Goal: Task Accomplishment & Management: Manage account settings

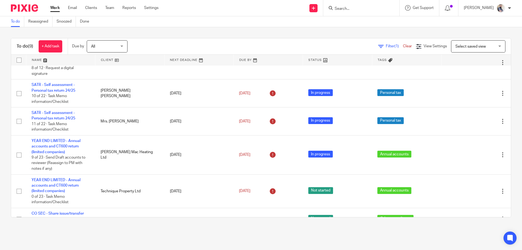
scroll to position [109, 0]
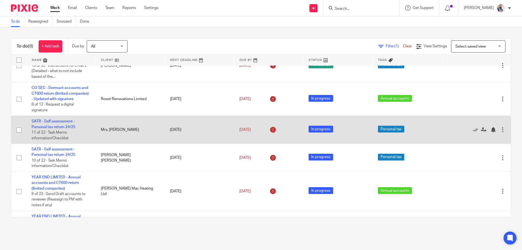
scroll to position [97, 0]
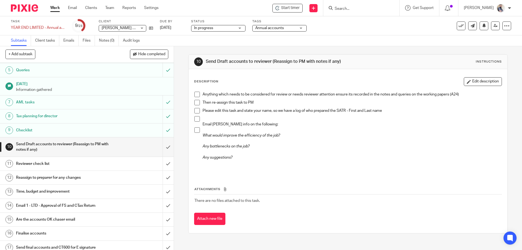
scroll to position [145, 0]
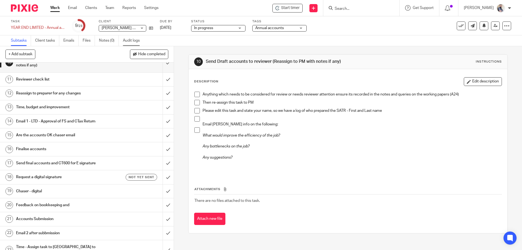
click at [131, 41] on link "Audit logs" at bounding box center [133, 40] width 21 height 11
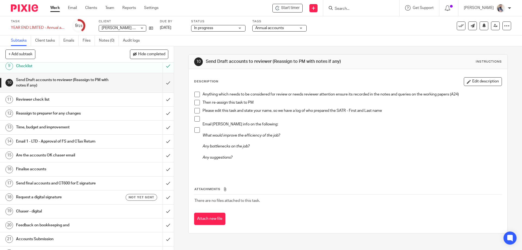
scroll to position [113, 0]
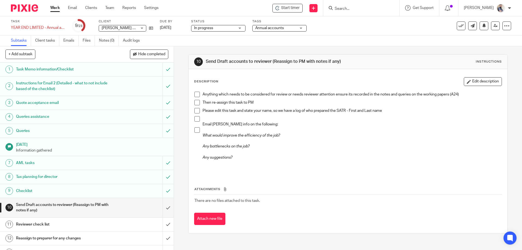
scroll to position [113, 0]
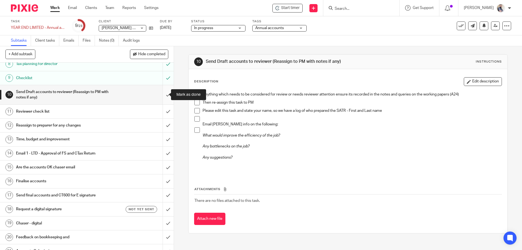
click at [162, 95] on input "submit" at bounding box center [87, 94] width 174 height 19
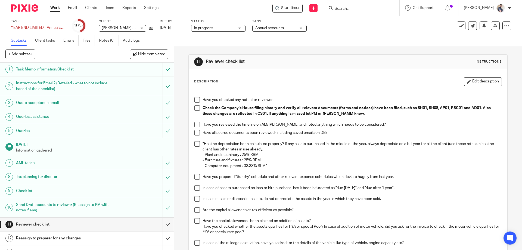
click at [194, 99] on span at bounding box center [196, 99] width 5 height 5
click at [194, 108] on span at bounding box center [196, 107] width 5 height 5
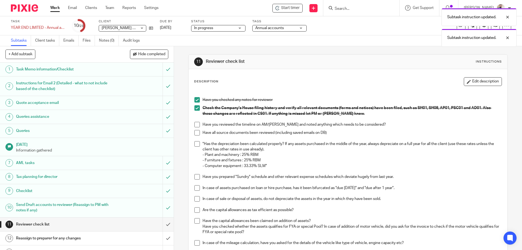
click at [196, 123] on span at bounding box center [196, 124] width 5 height 5
click at [195, 133] on span at bounding box center [196, 132] width 5 height 5
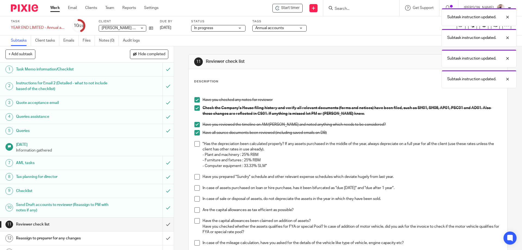
click at [196, 176] on span at bounding box center [196, 176] width 5 height 5
click at [198, 144] on span at bounding box center [196, 143] width 5 height 5
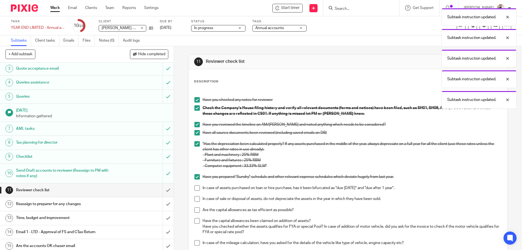
scroll to position [73, 0]
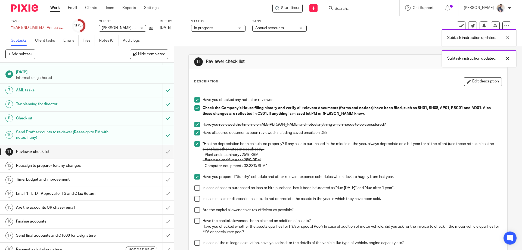
click at [195, 187] on span at bounding box center [196, 187] width 5 height 5
click at [195, 198] on span at bounding box center [196, 198] width 5 height 5
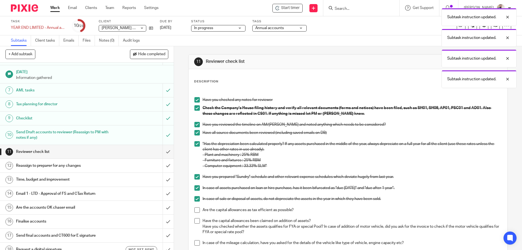
click at [196, 209] on span at bounding box center [196, 209] width 5 height 5
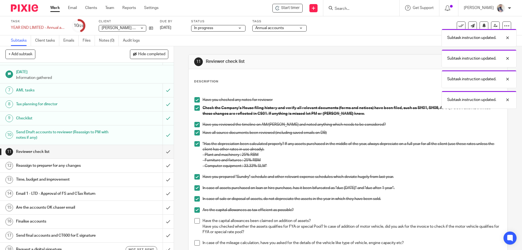
click at [196, 221] on span at bounding box center [196, 220] width 5 height 5
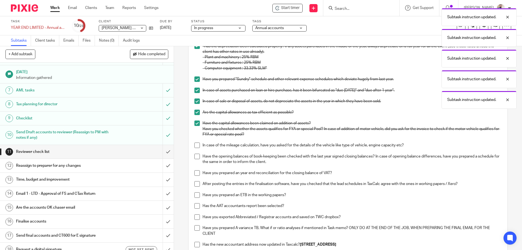
scroll to position [109, 0]
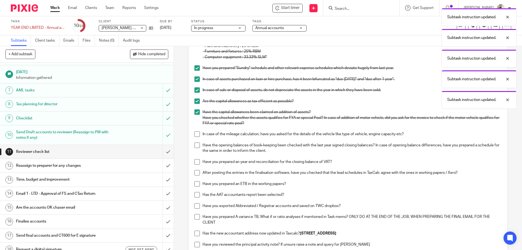
click at [196, 130] on li "Have the capital allowances been claimed on addition of assets? Have you checke…" at bounding box center [347, 120] width 307 height 22
click at [195, 134] on span at bounding box center [196, 133] width 5 height 5
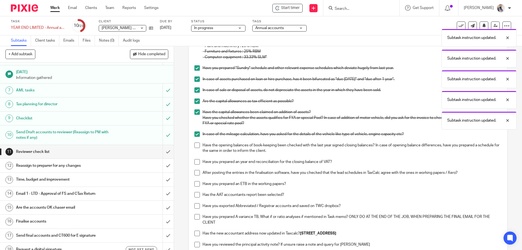
click at [195, 143] on span at bounding box center [196, 144] width 5 height 5
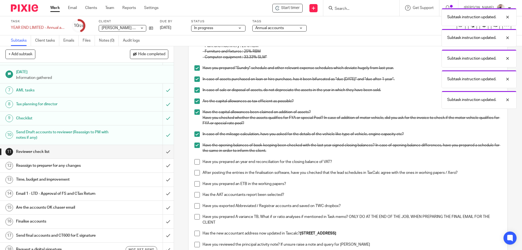
click at [196, 162] on span at bounding box center [196, 161] width 5 height 5
click at [196, 172] on span at bounding box center [196, 172] width 5 height 5
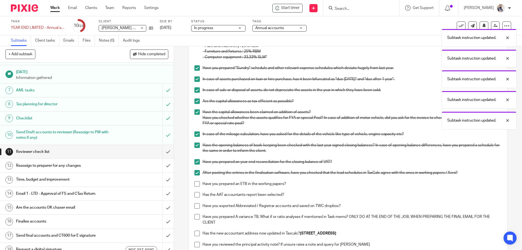
click at [196, 182] on span at bounding box center [196, 183] width 5 height 5
click at [195, 191] on li "Have you prepared an ETB in the working papers?" at bounding box center [347, 186] width 307 height 11
click at [194, 196] on span at bounding box center [196, 194] width 5 height 5
click at [194, 204] on span at bounding box center [196, 205] width 5 height 5
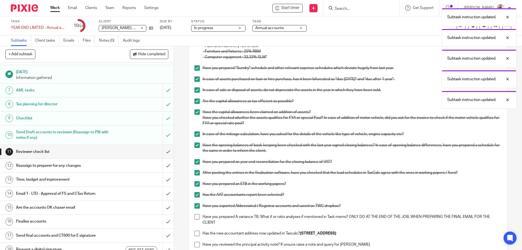
click at [194, 219] on span at bounding box center [196, 216] width 5 height 5
click at [197, 232] on span at bounding box center [196, 233] width 5 height 5
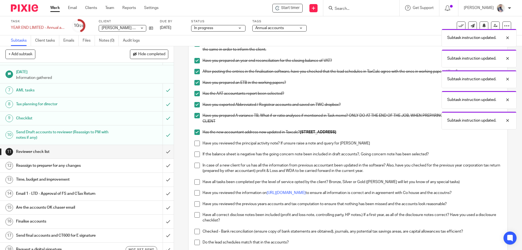
scroll to position [217, 0]
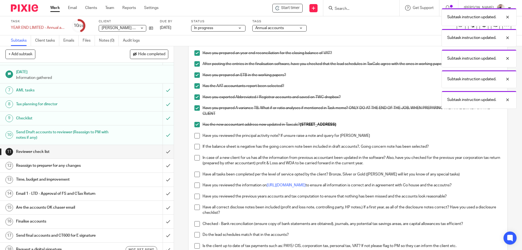
click at [194, 135] on span at bounding box center [196, 135] width 5 height 5
click at [195, 147] on span at bounding box center [196, 146] width 5 height 5
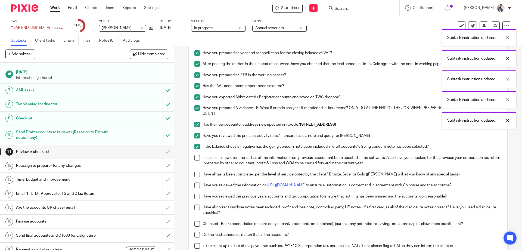
click at [194, 158] on span at bounding box center [196, 157] width 5 height 5
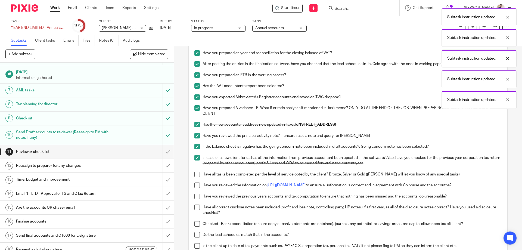
click at [195, 174] on span at bounding box center [196, 174] width 5 height 5
click at [195, 184] on span at bounding box center [196, 184] width 5 height 5
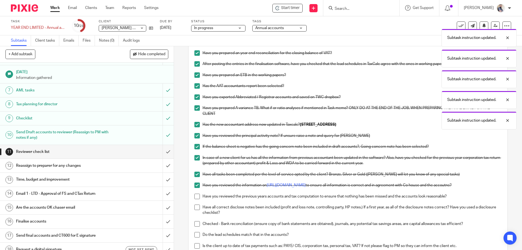
click at [196, 195] on span at bounding box center [196, 196] width 5 height 5
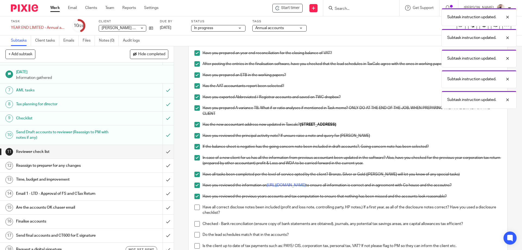
click at [196, 205] on span at bounding box center [196, 206] width 5 height 5
click at [197, 226] on span at bounding box center [196, 223] width 5 height 5
click at [195, 232] on span at bounding box center [196, 234] width 5 height 5
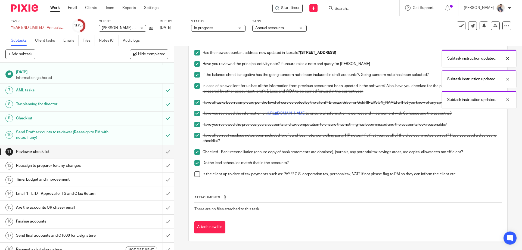
click at [197, 175] on span at bounding box center [196, 173] width 5 height 5
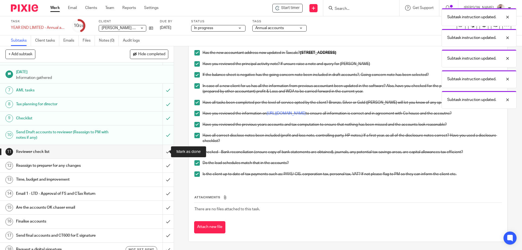
click at [161, 152] on input "submit" at bounding box center [87, 152] width 174 height 14
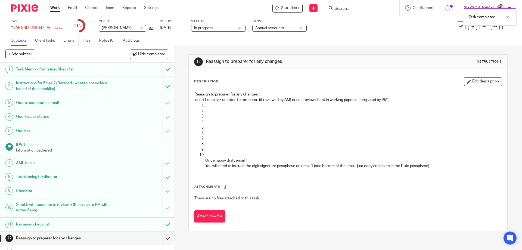
scroll to position [149, 0]
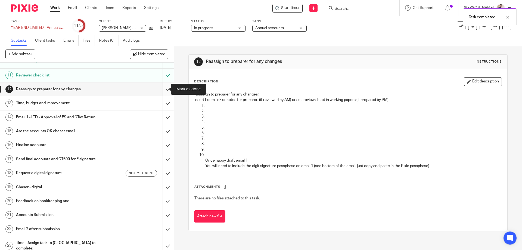
click at [160, 90] on input "submit" at bounding box center [87, 89] width 174 height 14
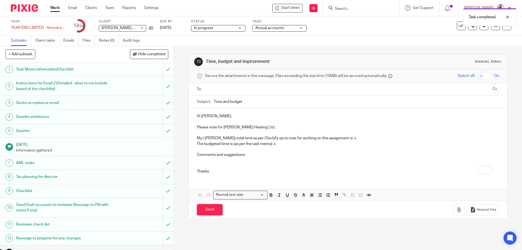
click at [57, 71] on h1 "Task Memo information/Checklist" at bounding box center [63, 69] width 94 height 8
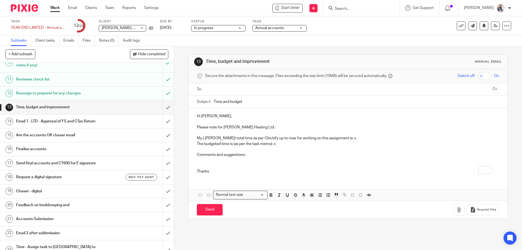
scroll to position [149, 0]
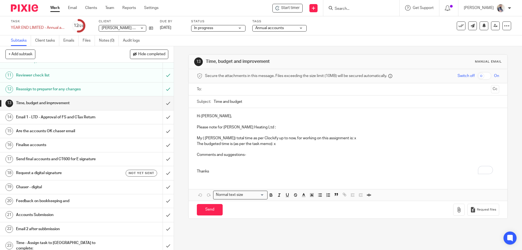
click at [66, 116] on h1 "Email 1 - LTD - Approval of FS and CTax Return" at bounding box center [63, 117] width 94 height 8
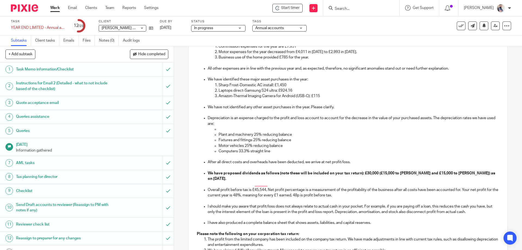
scroll to position [326, 0]
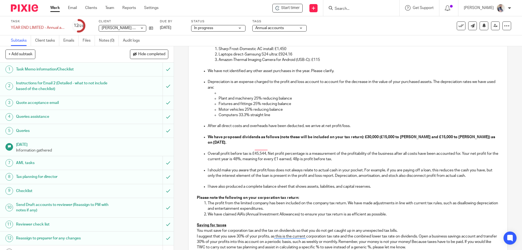
click at [222, 94] on p "To enrich screen reader interactions, please activate Accessibility in Grammarl…" at bounding box center [359, 92] width 280 height 5
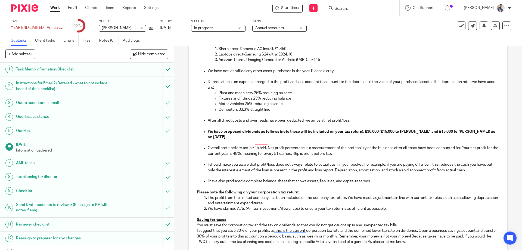
click at [340, 119] on p "After all direct costs and overheads have been deducted, we arrive at net profi…" at bounding box center [353, 120] width 291 height 5
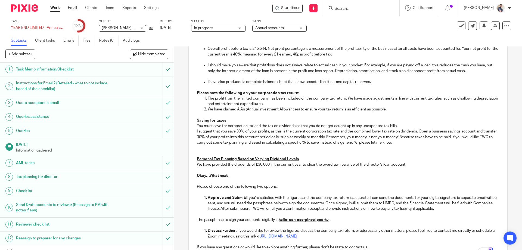
scroll to position [435, 0]
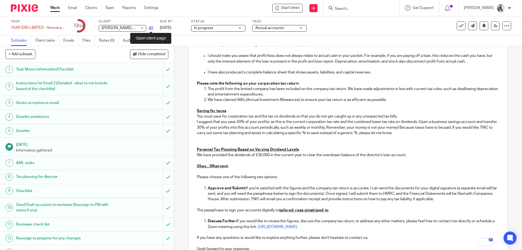
click at [153, 30] on icon at bounding box center [151, 28] width 4 height 4
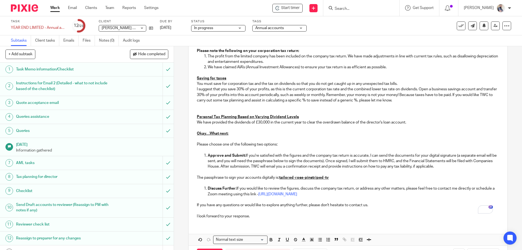
scroll to position [484, 0]
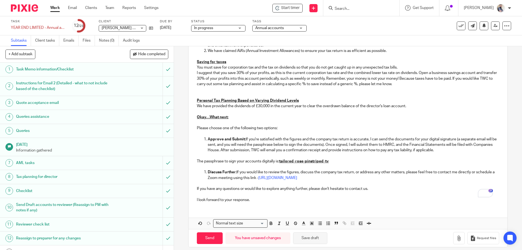
click at [311, 232] on button "Save draft" at bounding box center [310, 238] width 34 height 12
click at [314, 232] on button "Save draft" at bounding box center [310, 238] width 34 height 12
click at [315, 235] on button "Save draft" at bounding box center [310, 238] width 34 height 12
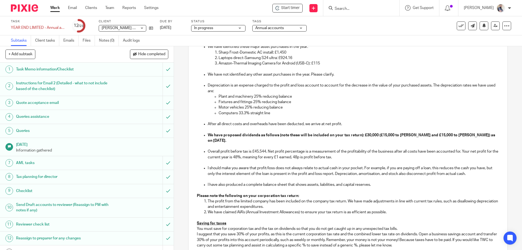
scroll to position [266, 0]
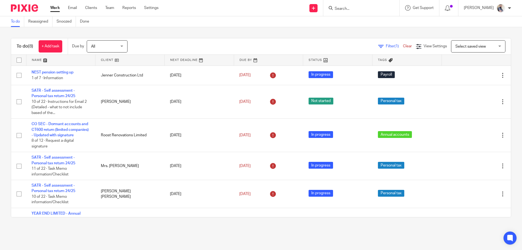
click at [92, 7] on link "Clients" at bounding box center [91, 7] width 12 height 5
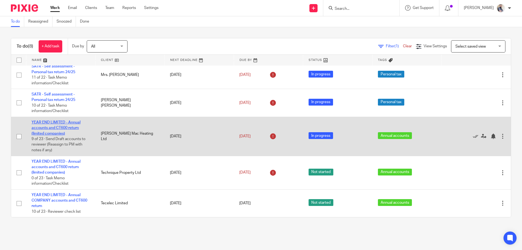
click at [61, 128] on link "YEAR END LIMITED - Annual accounts and CT600 return (limited companies)" at bounding box center [56, 127] width 49 height 15
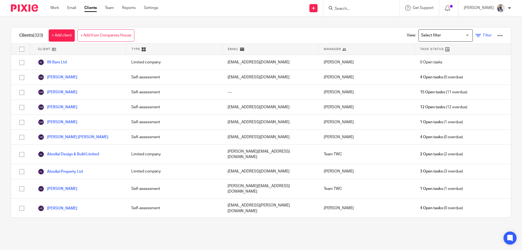
click at [475, 33] on icon at bounding box center [477, 35] width 5 height 5
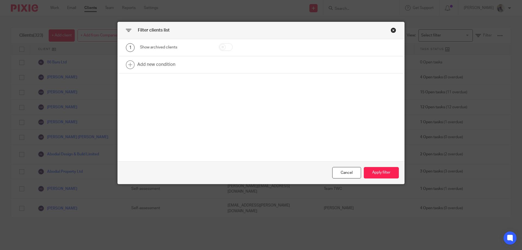
click at [391, 31] on div "Close this dialog window" at bounding box center [393, 29] width 5 height 5
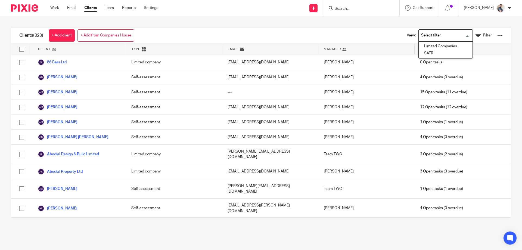
click at [428, 36] on input "Search for option" at bounding box center [444, 36] width 50 height 10
click at [428, 48] on li "Limited Companies" at bounding box center [446, 46] width 54 height 7
click at [475, 34] on icon at bounding box center [477, 35] width 5 height 5
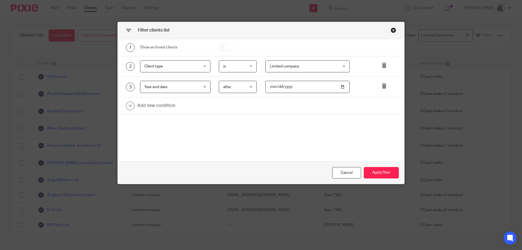
click at [392, 29] on div "Close this dialog window" at bounding box center [393, 29] width 5 height 5
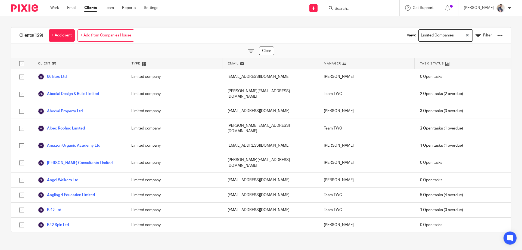
click at [497, 34] on div at bounding box center [499, 35] width 5 height 5
click at [390, 34] on div "View: Limited Companies Loading... Filter" at bounding box center [450, 35] width 120 height 16
click at [475, 38] on icon at bounding box center [477, 35] width 5 height 5
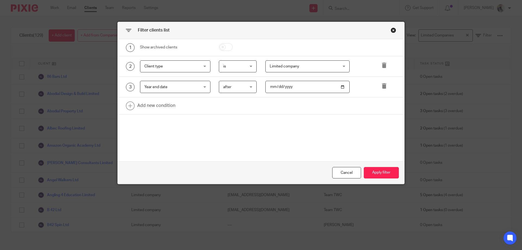
click at [227, 87] on span "after" at bounding box center [227, 87] width 8 height 4
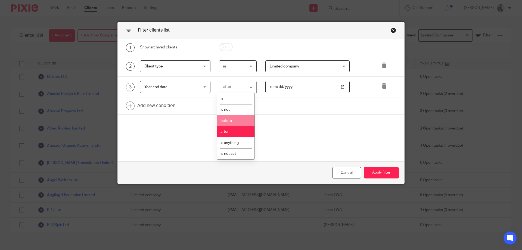
click at [231, 120] on span "before" at bounding box center [225, 121] width 11 height 4
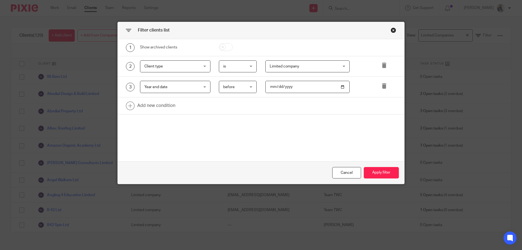
click at [297, 88] on input "2023-03-30" at bounding box center [307, 87] width 85 height 12
click at [339, 85] on input "2023-03-30" at bounding box center [307, 87] width 85 height 12
type input "2023-07-31"
click at [374, 171] on button "Apply filter" at bounding box center [381, 173] width 35 height 12
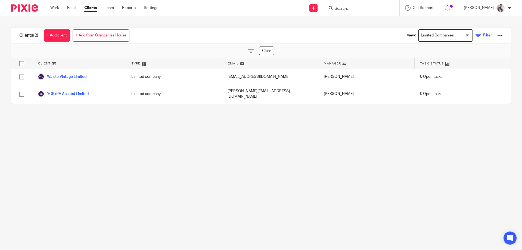
click at [475, 36] on link "Filter" at bounding box center [483, 36] width 16 height 6
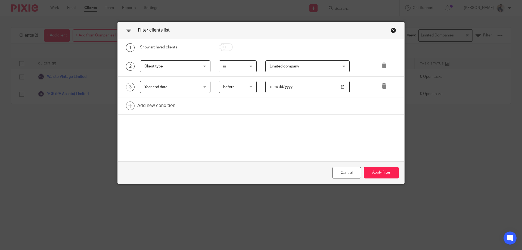
click at [284, 88] on input "2023-07-31" at bounding box center [307, 87] width 85 height 12
type input "2025-07-31"
click at [381, 175] on button "Apply filter" at bounding box center [381, 173] width 35 height 12
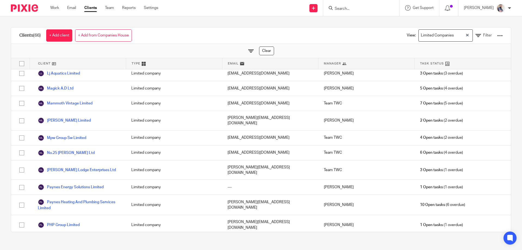
scroll to position [846, 0]
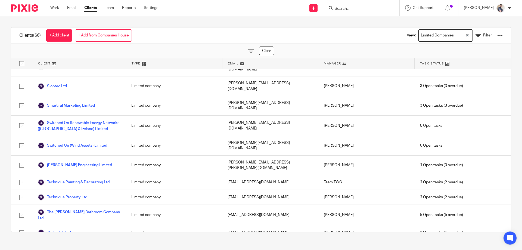
drag, startPoint x: 20, startPoint y: 35, endPoint x: 287, endPoint y: 29, distance: 267.3
click at [287, 29] on div "Clients (66) + Add client + Add from Companies House View: Limited Companies Lo…" at bounding box center [261, 35] width 500 height 16
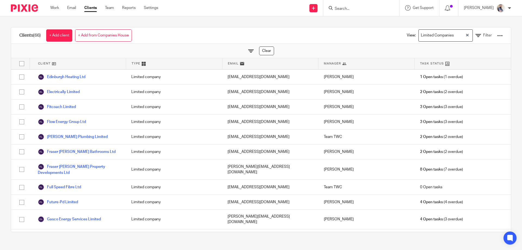
scroll to position [85, 0]
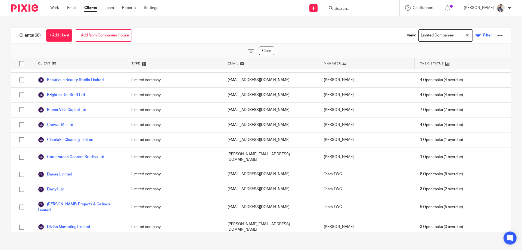
click at [475, 37] on icon at bounding box center [477, 35] width 5 height 5
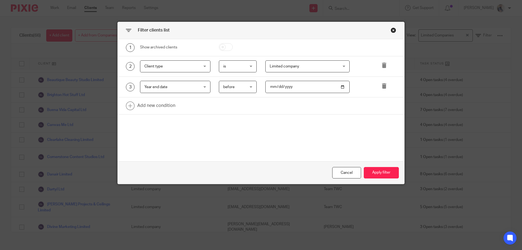
click at [295, 87] on input "2025-07-31" at bounding box center [307, 87] width 85 height 12
type input "2025-07-30"
type input "2025-07-01"
type input "2024-08-01"
click at [384, 168] on button "Apply filter" at bounding box center [381, 173] width 35 height 12
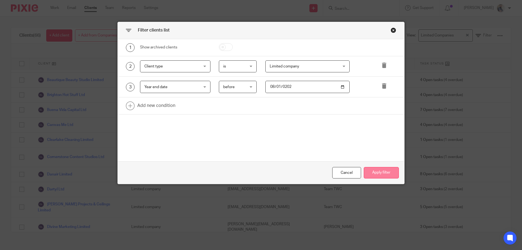
scroll to position [0, 0]
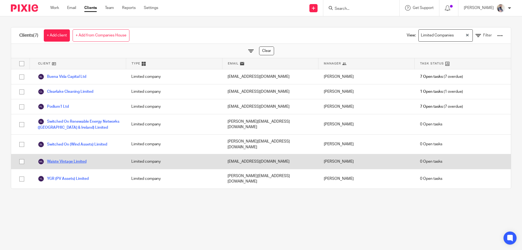
click at [80, 158] on link "Waiste Vintage Limited" at bounding box center [62, 161] width 49 height 7
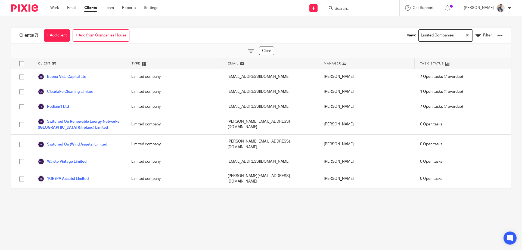
click at [362, 10] on input "Search" at bounding box center [358, 9] width 49 height 5
paste input "Edinburgh Heating Ltd"
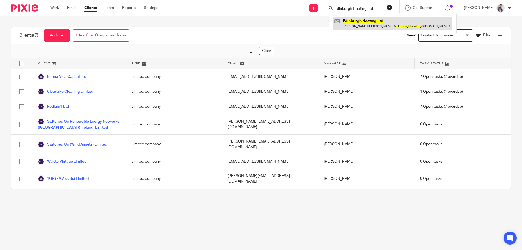
type input "Edinburgh Heating Ltd"
click at [364, 21] on link at bounding box center [392, 23] width 119 height 13
click at [298, 30] on div "Clients (7) + Add client + Add from Companies House View: Limited Companies Loa…" at bounding box center [261, 35] width 500 height 16
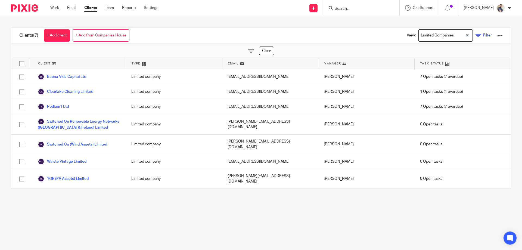
click at [475, 34] on icon at bounding box center [477, 35] width 5 height 5
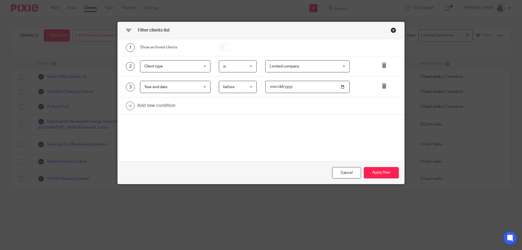
click at [198, 86] on div "Year end date Year end date" at bounding box center [175, 87] width 70 height 12
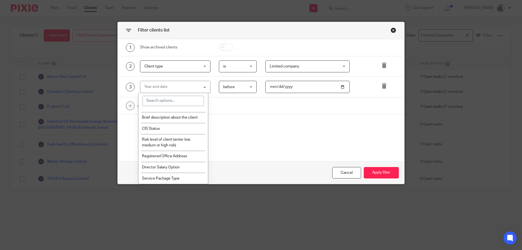
scroll to position [1338, 0]
click at [252, 121] on div "1 Show archived clients 2 Client type Client type Name Email Client type Manage…" at bounding box center [261, 100] width 287 height 122
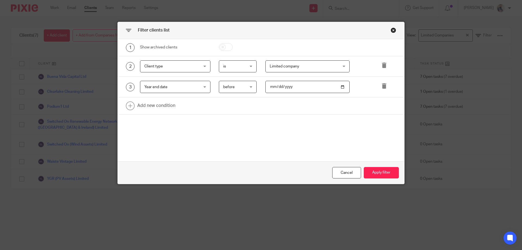
click at [165, 89] on span "Year end date" at bounding box center [170, 86] width 52 height 11
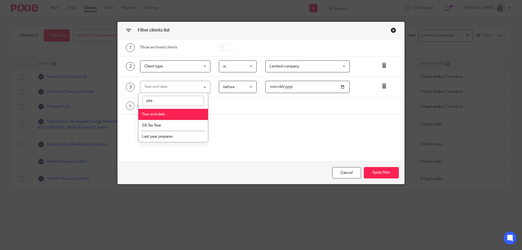
scroll to position [0, 0]
type input "year"
click at [262, 133] on div "1 Show archived clients 2 Client type Client type Name Email Client type Manage…" at bounding box center [261, 100] width 287 height 122
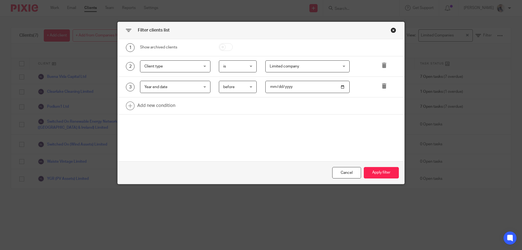
click at [276, 87] on input "2024-08-01" at bounding box center [307, 87] width 85 height 12
click at [340, 88] on input "2024-08-01" at bounding box center [307, 87] width 85 height 12
type input "2024-12-01"
click at [380, 173] on button "Apply filter" at bounding box center [381, 173] width 35 height 12
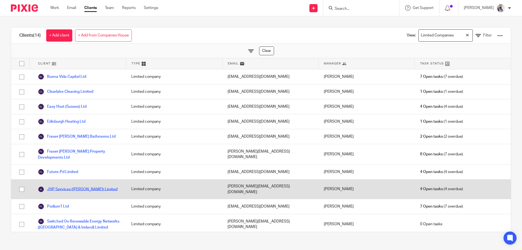
click at [84, 187] on link "JHP Services (Scot) Limited" at bounding box center [78, 189] width 80 height 7
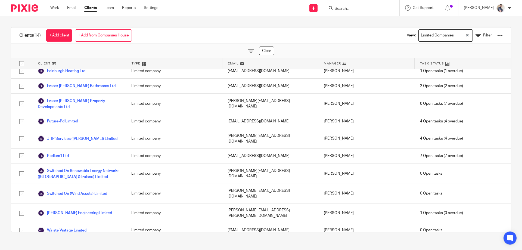
scroll to position [58, 0]
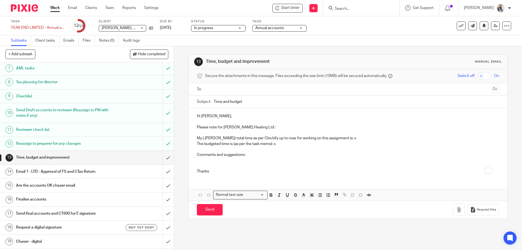
scroll to position [109, 0]
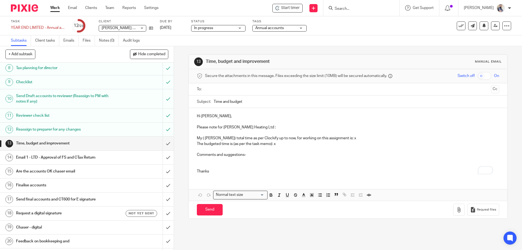
click at [85, 155] on h1 "Email 1 - LTD - Approval of FS and CTax Return" at bounding box center [63, 157] width 94 height 8
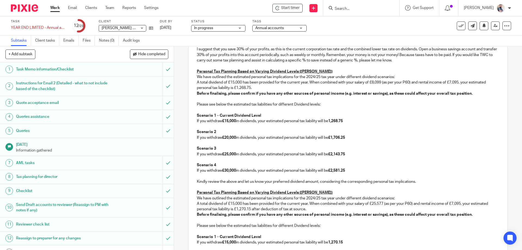
scroll to position [471, 0]
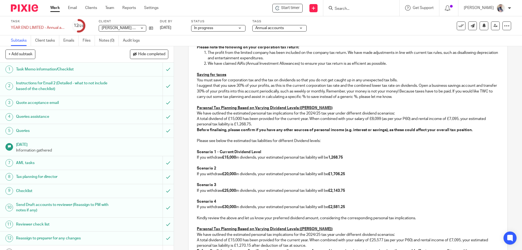
drag, startPoint x: 330, startPoint y: 102, endPoint x: 296, endPoint y: 102, distance: 33.4
click at [296, 105] on p "Personal Tax Planning Based on Varying Dividend Levels (John McEneaney)" at bounding box center [348, 107] width 302 height 5
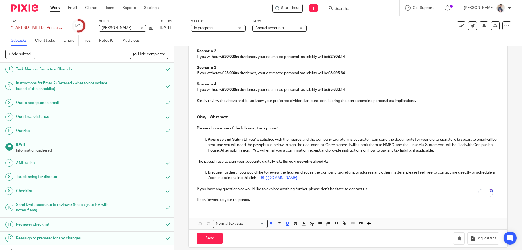
scroll to position [710, 0]
click at [313, 220] on button "button" at bounding box center [311, 223] width 7 height 7
click at [320, 228] on li "color:#DBDF00" at bounding box center [321, 230] width 4 height 4
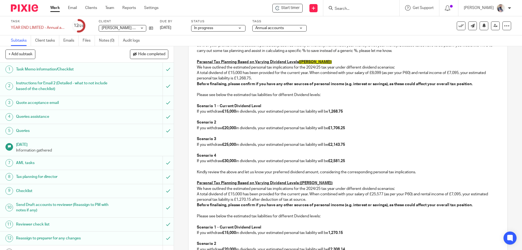
scroll to position [529, 0]
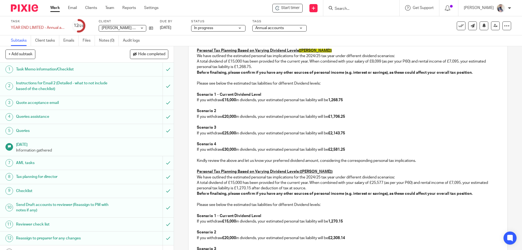
drag, startPoint x: 297, startPoint y: 165, endPoint x: 334, endPoint y: 167, distance: 37.0
click at [334, 169] on p "Personal Tax Planning Based on Varying Dividend Levels (Abigail McEneaney)" at bounding box center [348, 171] width 302 height 5
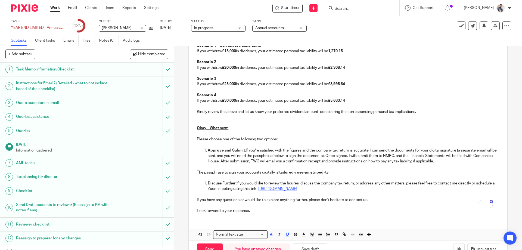
scroll to position [710, 0]
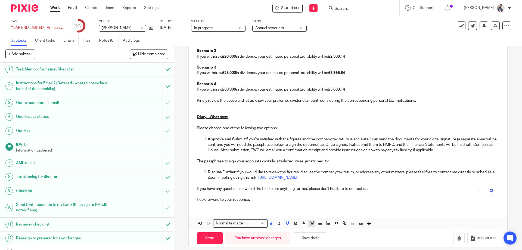
click at [312, 221] on icon "button" at bounding box center [311, 223] width 5 height 5
click at [321, 228] on li "color:#DBDF00" at bounding box center [321, 230] width 4 height 4
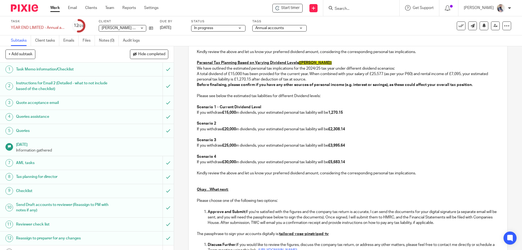
click at [383, 132] on p "To enrich screen reader interactions, please activate Accessibility in Grammarl…" at bounding box center [348, 134] width 302 height 5
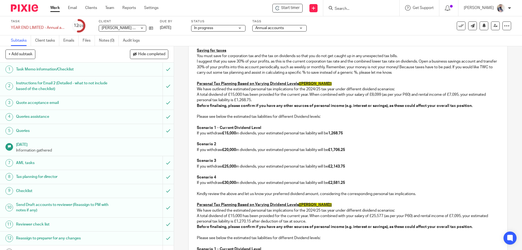
scroll to position [456, 0]
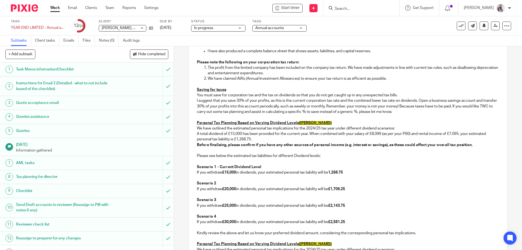
click at [207, 131] on p "A total dividend of £15,000 has been provided for the current year. When combin…" at bounding box center [348, 136] width 302 height 11
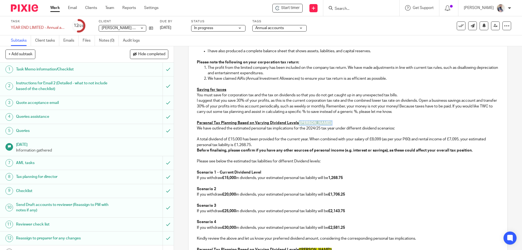
copy span "(John McEneaney)"
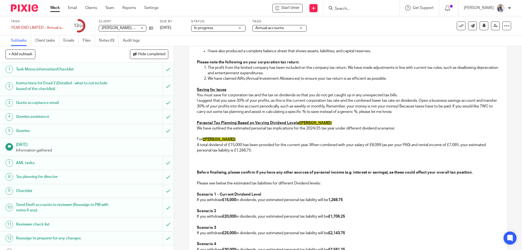
click at [238, 136] on p "For (John McEneaney)" at bounding box center [348, 138] width 302 height 5
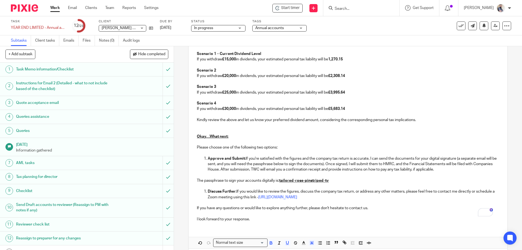
scroll to position [737, 0]
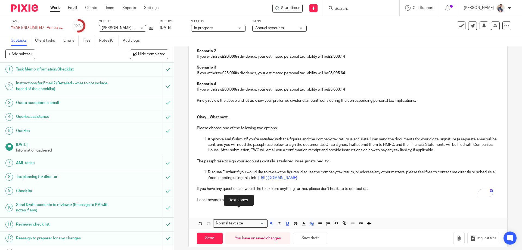
click at [228, 219] on div "Normal text size" at bounding box center [238, 222] width 51 height 7
click at [232, 250] on li "Heading 3" at bounding box center [240, 253] width 54 height 7
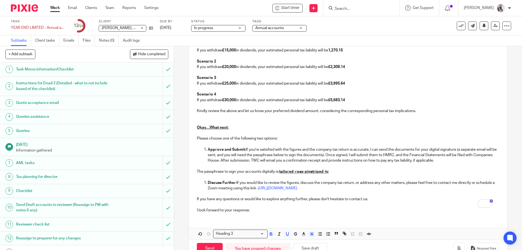
scroll to position [738, 0]
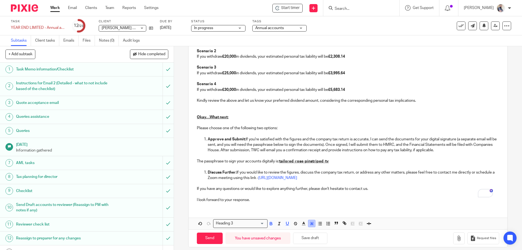
click at [311, 221] on icon "button" at bounding box center [311, 223] width 5 height 5
click at [314, 228] on li "color:#FCDC00" at bounding box center [316, 230] width 4 height 4
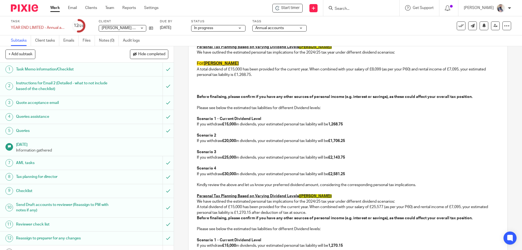
scroll to position [447, 0]
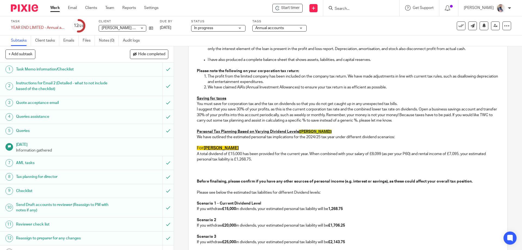
click at [247, 140] on p "To enrich screen reader interactions, please activate Accessibility in Grammarl…" at bounding box center [348, 142] width 302 height 5
drag, startPoint x: 240, startPoint y: 144, endPoint x: 194, endPoint y: 144, distance: 45.4
click at [194, 144] on div "Hi John, Re: Approval of financial statements and corporation tax return for Jo…" at bounding box center [348, 78] width 318 height 836
copy span "ForJohn McEneaney"
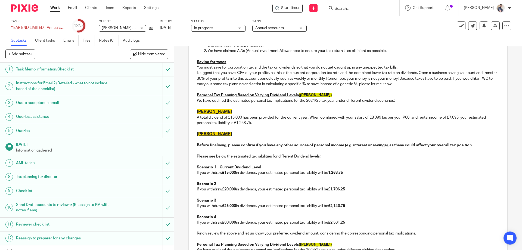
scroll to position [520, 0]
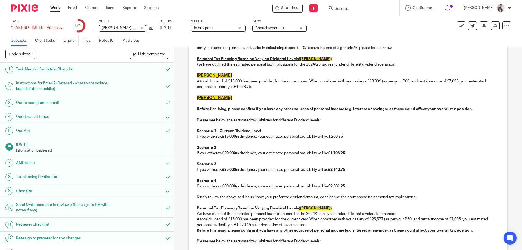
drag, startPoint x: 299, startPoint y: 203, endPoint x: 331, endPoint y: 204, distance: 32.4
click at [331, 206] on span "(Abigail McEneaney)" at bounding box center [315, 208] width 33 height 4
copy span "Abigail McEneaney"
click at [205, 95] on span "ForJohn McEneaney" at bounding box center [214, 97] width 35 height 4
drag, startPoint x: 269, startPoint y: 94, endPoint x: 195, endPoint y: 93, distance: 74.0
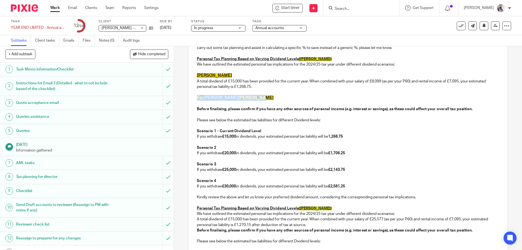
click at [197, 95] on h3 "For Abigail McEneaney McEneaney" at bounding box center [348, 98] width 302 height 6
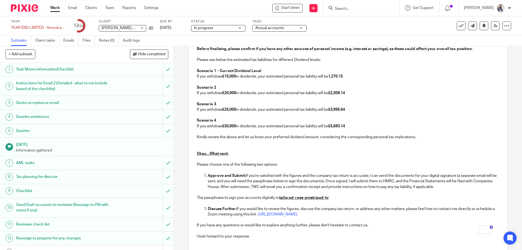
scroll to position [738, 0]
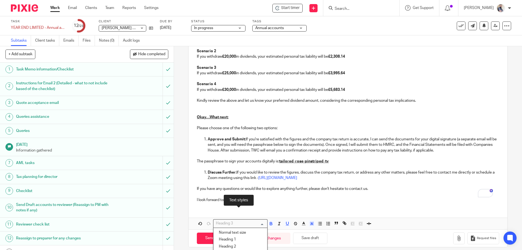
click at [244, 220] on input "Search for option" at bounding box center [239, 223] width 50 height 6
click at [236, 250] on li "Heading 3" at bounding box center [240, 253] width 54 height 7
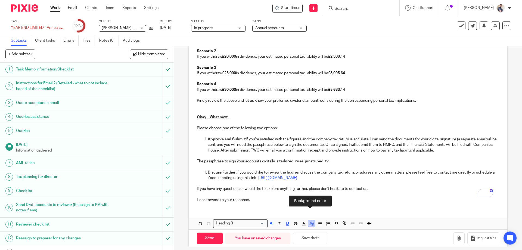
click at [312, 225] on icon "button" at bounding box center [312, 225] width 0 height 0
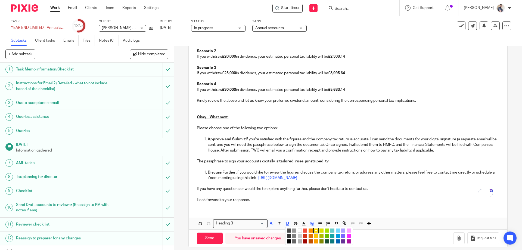
click at [314, 228] on li "color:#FCDC00" at bounding box center [316, 230] width 4 height 4
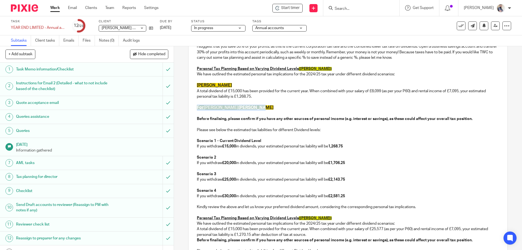
scroll to position [448, 0]
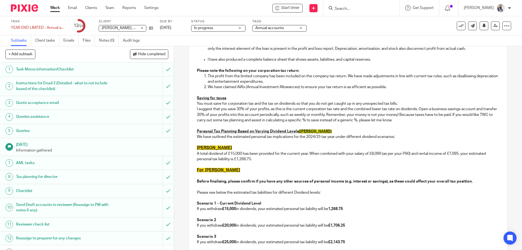
click at [351, 151] on p "A total dividend of £15,000 has been provided for the current year. When combin…" at bounding box center [348, 156] width 302 height 11
click at [470, 151] on p "A total dividend of £15,000 has been provided for the current year. When combin…" at bounding box center [348, 156] width 302 height 11
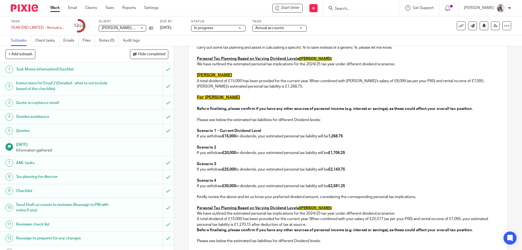
scroll to position [593, 0]
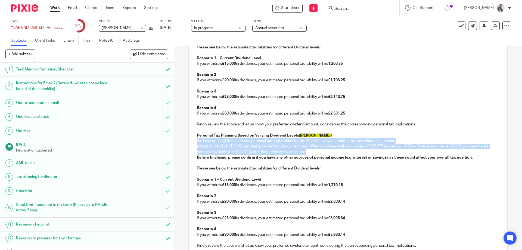
drag, startPoint x: 194, startPoint y: 136, endPoint x: 306, endPoint y: 147, distance: 112.3
copy div "We have outlined the estimated personal tax implications for the 2024/25 tax ye…"
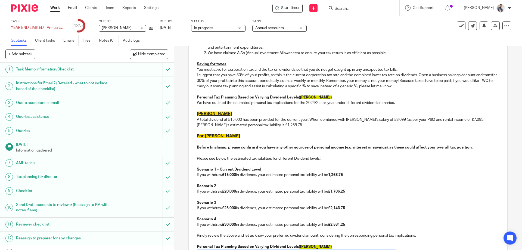
scroll to position [412, 0]
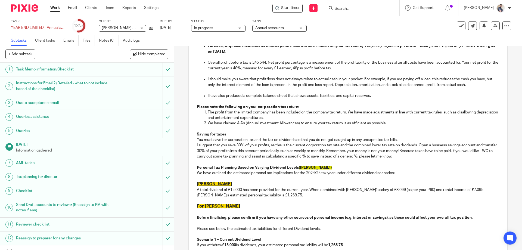
click at [218, 209] on p "To enrich screen reader interactions, please activate Accessibility in Grammarl…" at bounding box center [348, 211] width 302 height 5
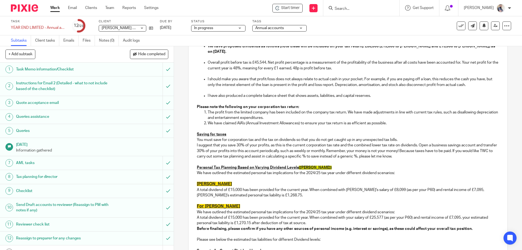
click at [349, 215] on p "A total dividend of £15,000 has been provided for the current year. When combin…" at bounding box center [348, 220] width 302 height 11
click at [351, 220] on p "A total dividend of £15,000 has been provided for the current year. When combin…" at bounding box center [348, 220] width 302 height 11
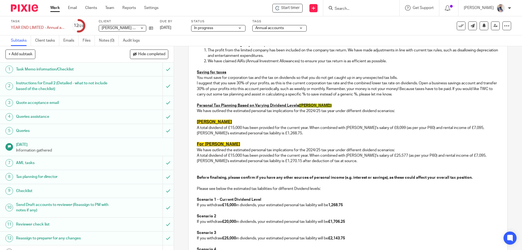
scroll to position [484, 0]
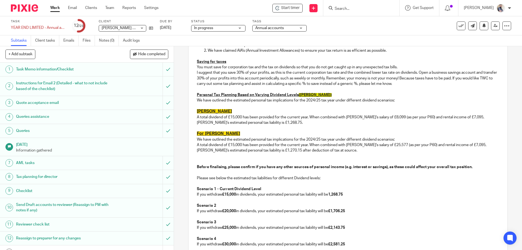
click at [198, 192] on p "If you withdraw £15,000 in dividends, your estimated personal tax liability wil…" at bounding box center [348, 194] width 302 height 5
click at [231, 192] on strong "£15,000/each" at bounding box center [229, 194] width 24 height 4
click at [262, 192] on p "If withdraw £15,000 each in dividends, your estimated personal tax liability wi…" at bounding box center [348, 194] width 302 height 5
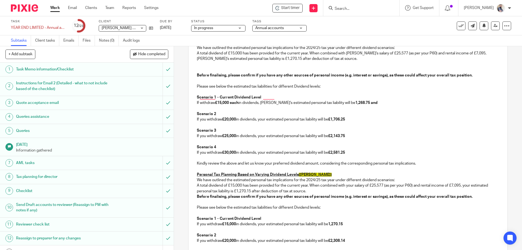
scroll to position [593, 0]
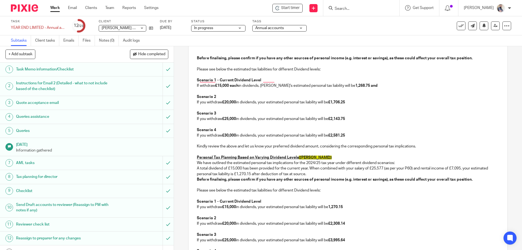
click at [269, 204] on p "If you withdraw £15,000 in dividends, your estimated personal tax liability wil…" at bounding box center [348, 206] width 302 height 5
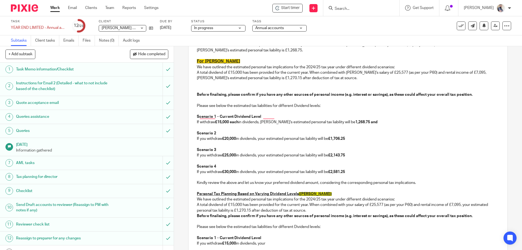
click at [366, 119] on p "If withdraw £15,000 each in dividends, Jhon's estimated personal tax liability …" at bounding box center [348, 121] width 302 height 5
click at [215, 120] on strong "£15,000 each" at bounding box center [226, 122] width 23 height 4
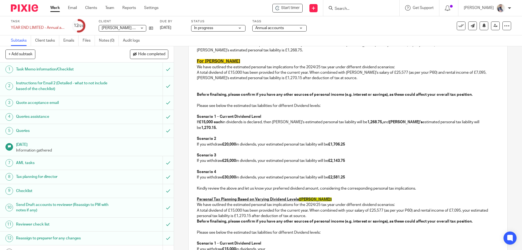
click at [199, 142] on p "If you withdraw £20,000 in dividends, your estimated personal tax liability wil…" at bounding box center [348, 144] width 302 height 5
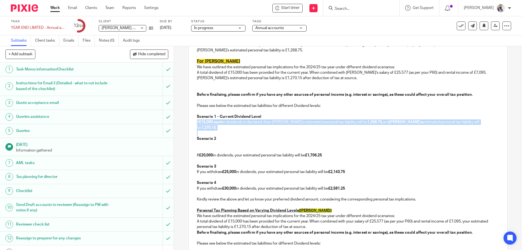
copy p "If £15,000 each in dividends is declared, then John's estimated personal tax li…"
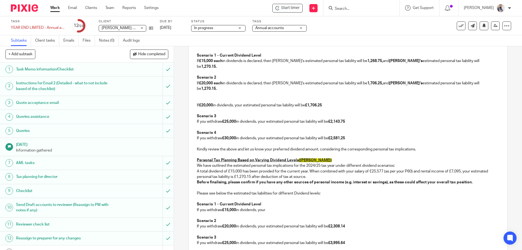
scroll to position [629, 0]
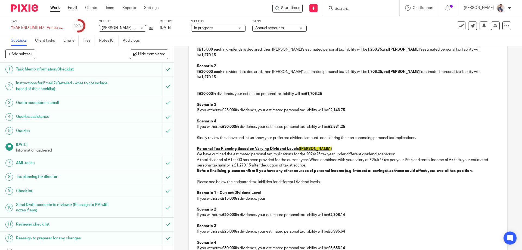
click at [334, 213] on strong "£2,308.14" at bounding box center [336, 215] width 17 height 4
copy strong "£2,308.14"
click at [366, 113] on p "To enrich screen reader interactions, please activate Accessibility in Grammarl…" at bounding box center [348, 115] width 302 height 5
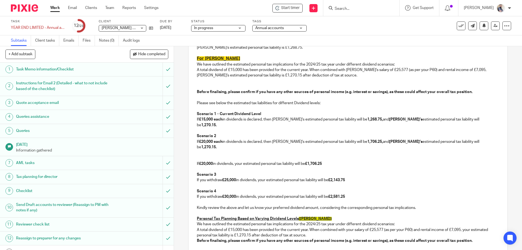
scroll to position [557, 0]
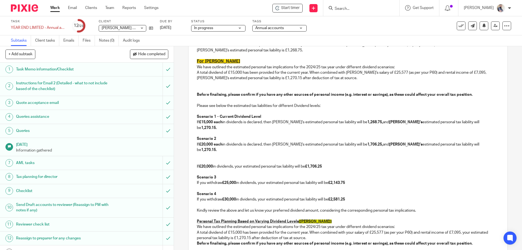
click at [217, 148] on strong "1,270.15." at bounding box center [208, 150] width 15 height 4
drag, startPoint x: 327, startPoint y: 150, endPoint x: 192, endPoint y: 150, distance: 134.6
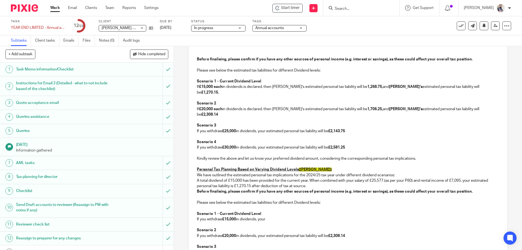
scroll to position [593, 0]
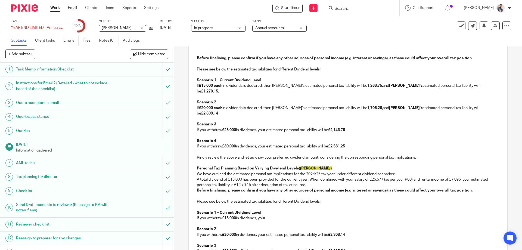
click at [468, 105] on p "If £20,000 each in dividends is declared, then John's estimated personal tax li…" at bounding box center [348, 110] width 302 height 11
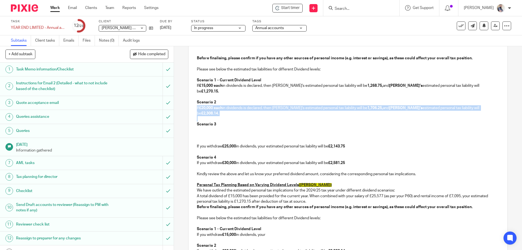
copy p "If £20,000 each in dividends is declared, then John's estimated personal tax li…"
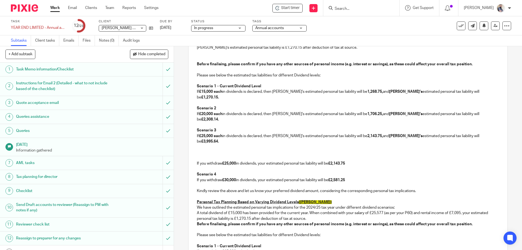
scroll to position [585, 0]
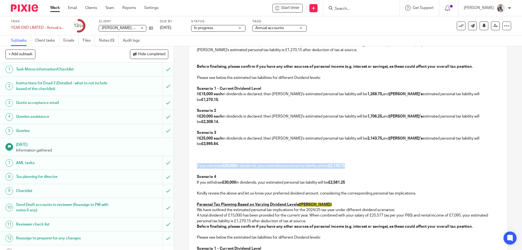
drag, startPoint x: 351, startPoint y: 145, endPoint x: 195, endPoint y: 142, distance: 155.8
click at [197, 163] on p "If you withdraw £25,000 in dividends, your estimated personal tax liability wil…" at bounding box center [348, 165] width 302 height 5
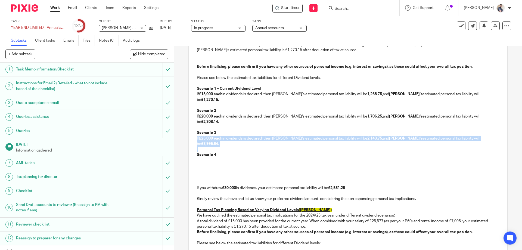
copy p "If £25,000 each in dividends is declared, then John's estimated personal tax li…"
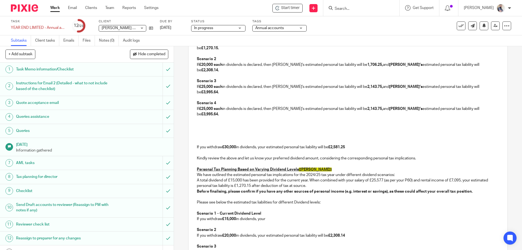
scroll to position [621, 0]
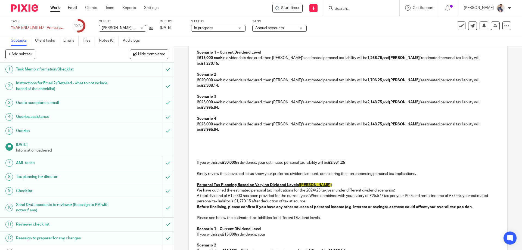
click at [367, 122] on strong "2,143.75," at bounding box center [374, 124] width 15 height 4
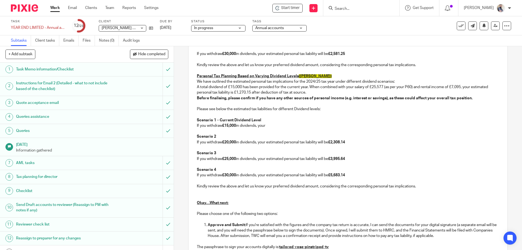
scroll to position [766, 0]
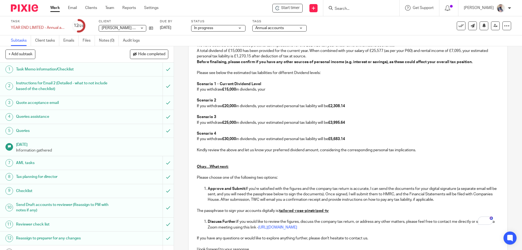
click at [344, 137] on strong "£5,683.14" at bounding box center [336, 139] width 17 height 4
copy strong "5,683.14"
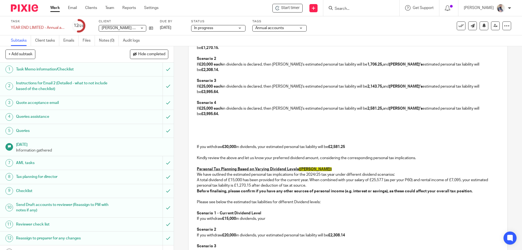
scroll to position [621, 0]
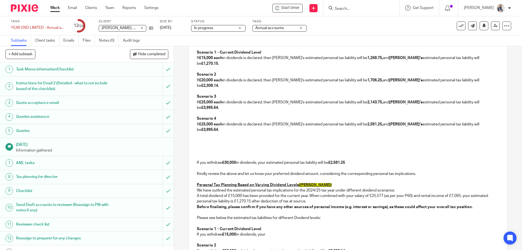
click at [452, 122] on p "If £25,000 each in dividends is declared, then John's estimated personal tax li…" at bounding box center [348, 127] width 302 height 11
click at [213, 149] on p "To enrich screen reader interactions, please activate Accessibility in Grammarl…" at bounding box center [348, 151] width 302 height 5
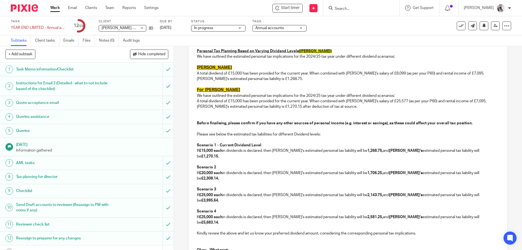
scroll to position [512, 0]
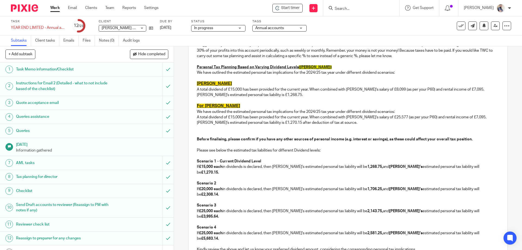
click at [263, 158] on p "Scenario 1 – Current Dividend Level" at bounding box center [348, 160] width 302 height 5
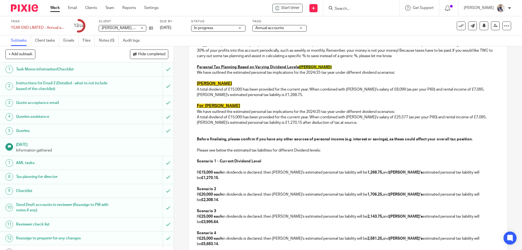
click at [228, 186] on p "Scenario 2" at bounding box center [348, 188] width 302 height 5
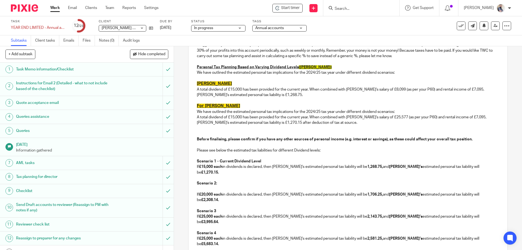
scroll to position [548, 0]
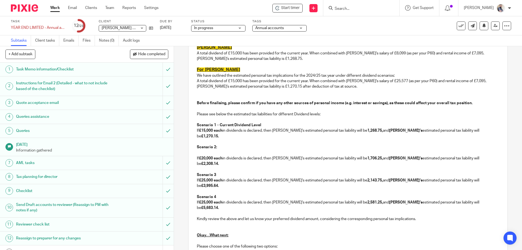
click at [226, 172] on p "Scenario 3" at bounding box center [348, 174] width 302 height 5
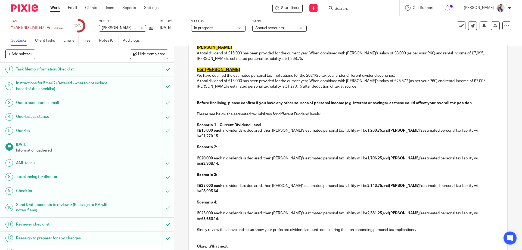
scroll to position [655, 0]
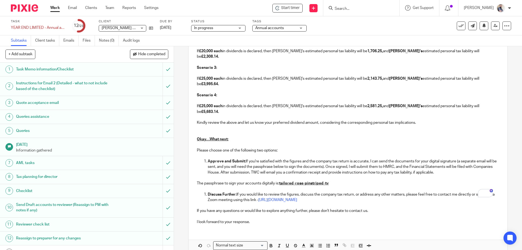
click at [427, 120] on p "Kindly review the above and let us know your preferred dividend amount, conside…" at bounding box center [348, 122] width 302 height 5
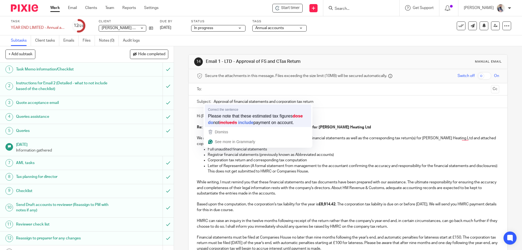
scroll to position [655, 0]
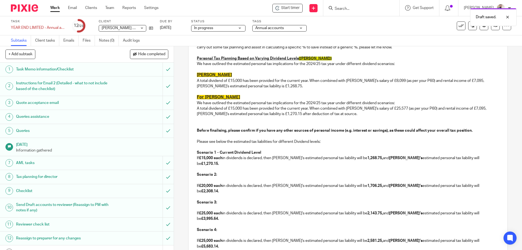
scroll to position [510, 0]
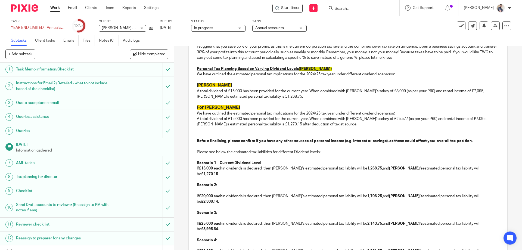
click at [218, 127] on p "To enrich screen reader interactions, please activate Accessibility in Grammarl…" at bounding box center [348, 129] width 302 height 5
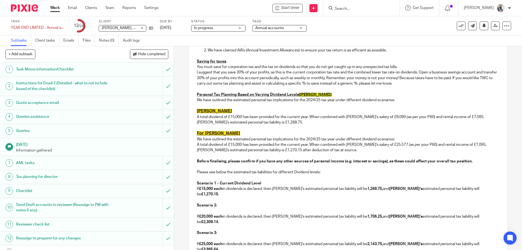
scroll to position [474, 0]
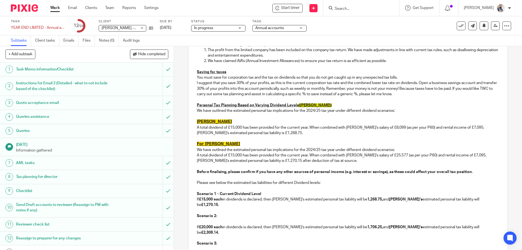
click at [197, 119] on span "ForJohn McEneaney" at bounding box center [214, 121] width 35 height 4
click at [294, 136] on p "To enrich screen reader interactions, please activate Accessibility in Grammarl…" at bounding box center [348, 138] width 302 height 5
click at [338, 97] on p "To enrich screen reader interactions, please activate Accessibility in Grammarl…" at bounding box center [348, 99] width 302 height 5
click at [337, 102] on p "Personal Tax Planning Based on Varying Dividend Levels (John McEneaney)" at bounding box center [348, 104] width 302 height 5
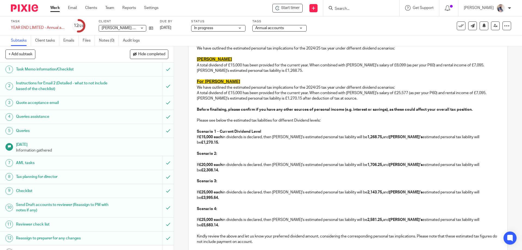
scroll to position [546, 0]
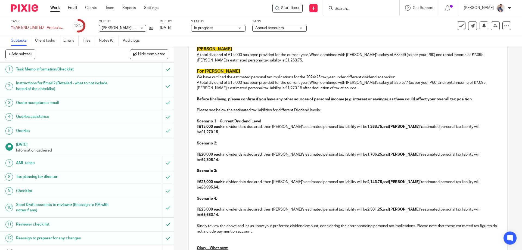
click at [270, 119] on p "Scenario 1 – Current Dividend Level" at bounding box center [348, 121] width 302 height 5
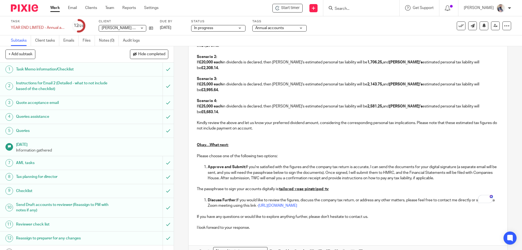
scroll to position [639, 0]
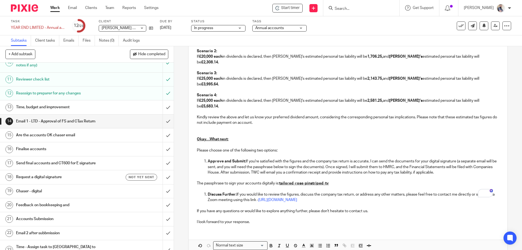
click at [493, 26] on icon at bounding box center [495, 26] width 4 height 4
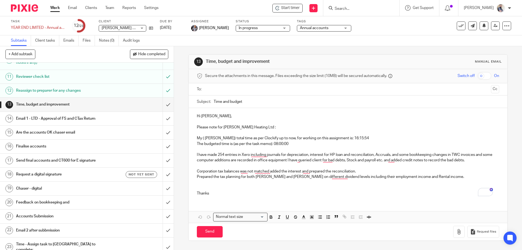
scroll to position [149, 0]
click at [376, 10] on input "Search" at bounding box center [358, 9] width 49 height 5
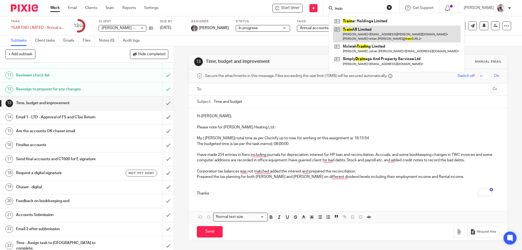
type input "train"
click at [391, 36] on link at bounding box center [397, 34] width 128 height 17
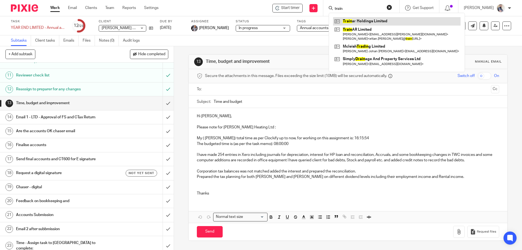
click at [390, 20] on link at bounding box center [397, 21] width 128 height 8
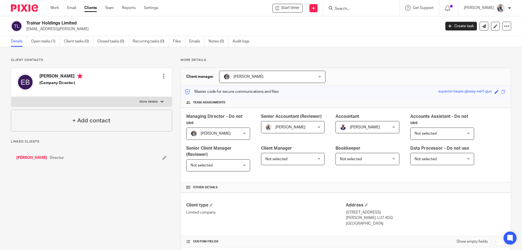
click at [359, 7] on input "Search" at bounding box center [358, 9] width 49 height 5
click at [131, 99] on label "More details" at bounding box center [91, 102] width 161 height 10
click at [11, 97] on input "More details" at bounding box center [11, 97] width 0 height 0
checkbox input "true"
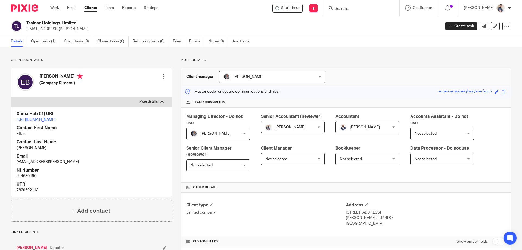
click at [161, 77] on div at bounding box center [163, 75] width 5 height 5
click at [147, 87] on link "Edit contact" at bounding box center [138, 88] width 52 height 8
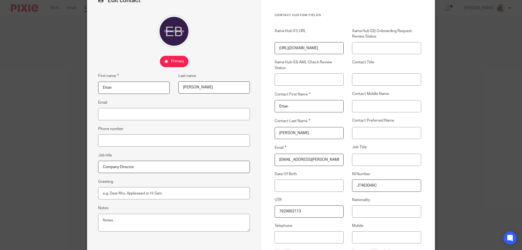
scroll to position [73, 0]
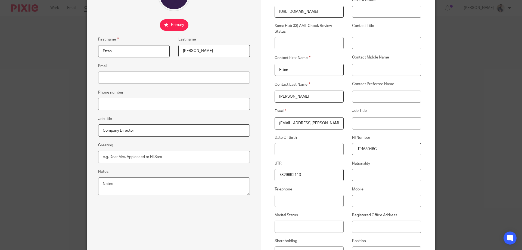
drag, startPoint x: 313, startPoint y: 125, endPoint x: 266, endPoint y: 125, distance: 47.6
click at [266, 125] on div "Email ettan.bazil@trainar.ai" at bounding box center [304, 118] width 77 height 21
click at [161, 83] on input "Email" at bounding box center [174, 78] width 152 height 12
paste input "ettan.bazil@trainar.ai"
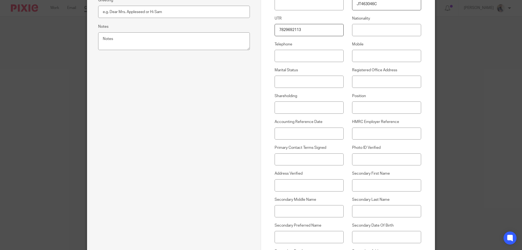
scroll to position [399, 0]
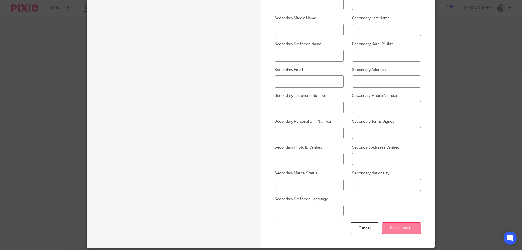
type input "ettan.bazil@trainar.ai"
click at [414, 230] on input "Save contact" at bounding box center [401, 228] width 39 height 12
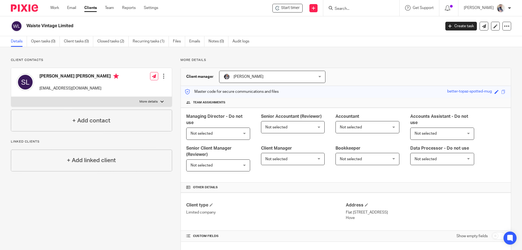
drag, startPoint x: 26, startPoint y: 26, endPoint x: 76, endPoint y: 28, distance: 49.8
click at [76, 28] on div "Waiste Vintage Limited" at bounding box center [224, 25] width 426 height 11
copy h2 "Waiste Vintage Limited"
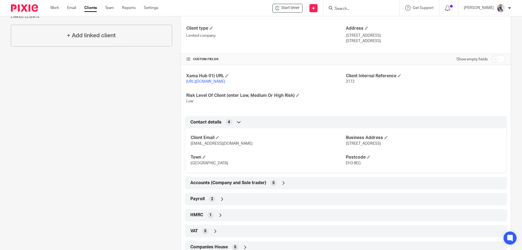
scroll to position [217, 0]
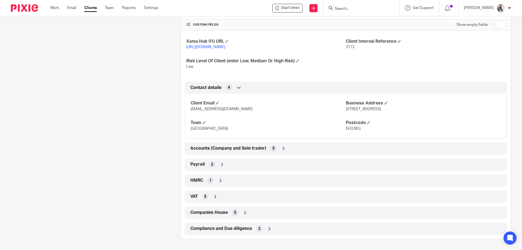
click at [214, 150] on span "Accounts (Company and Sole trader)" at bounding box center [228, 148] width 76 height 6
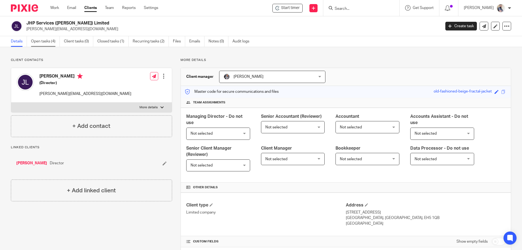
click at [48, 43] on link "Open tasks (4)" at bounding box center [45, 41] width 29 height 11
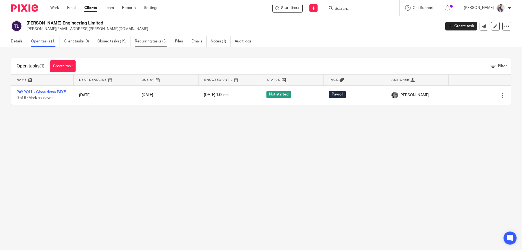
click at [146, 38] on link "Recurring tasks (3)" at bounding box center [153, 41] width 36 height 11
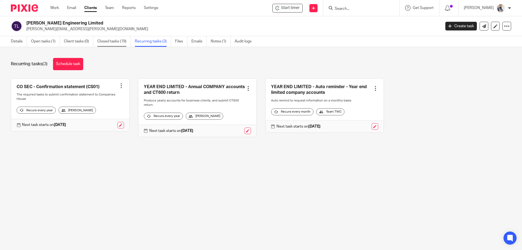
click at [118, 43] on link "Closed tasks (19)" at bounding box center [113, 41] width 33 height 11
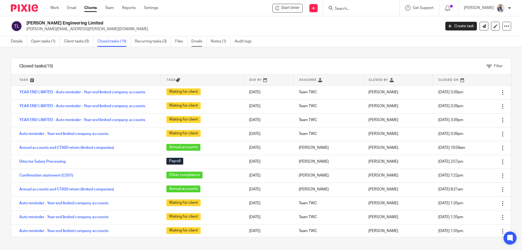
click at [192, 40] on link "Emails" at bounding box center [198, 41] width 15 height 11
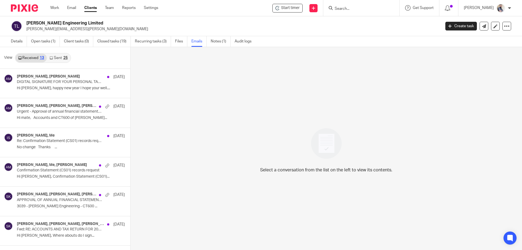
click at [218, 39] on link "Notes (1)" at bounding box center [221, 41] width 20 height 11
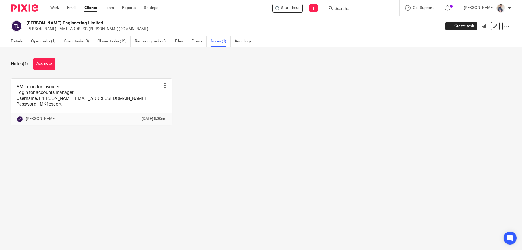
click at [367, 10] on input "Search" at bounding box center [358, 9] width 49 height 5
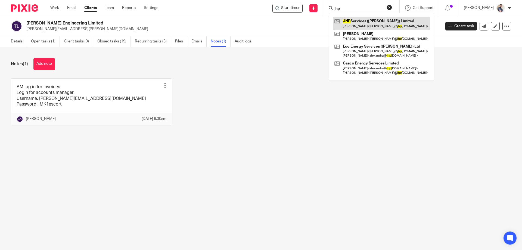
type input "jhp"
click at [375, 24] on link at bounding box center [381, 23] width 97 height 13
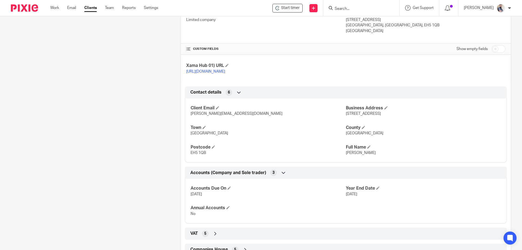
scroll to position [219, 0]
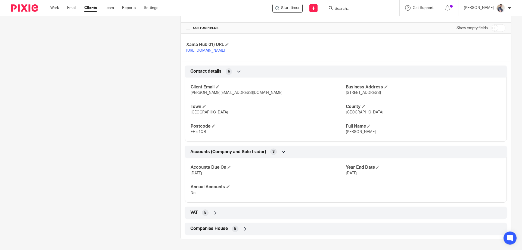
click at [216, 228] on span "Companies House" at bounding box center [209, 229] width 38 height 6
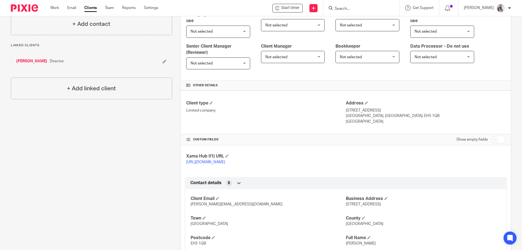
scroll to position [0, 0]
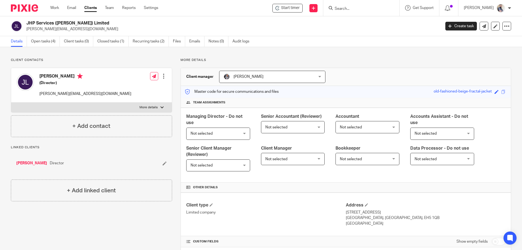
click at [347, 5] on form at bounding box center [363, 8] width 58 height 7
click at [356, 8] on input "Search" at bounding box center [358, 9] width 49 height 5
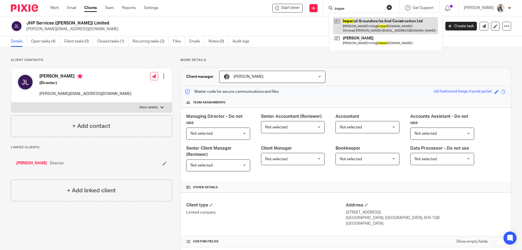
type input "imper"
click at [385, 27] on link at bounding box center [385, 25] width 105 height 17
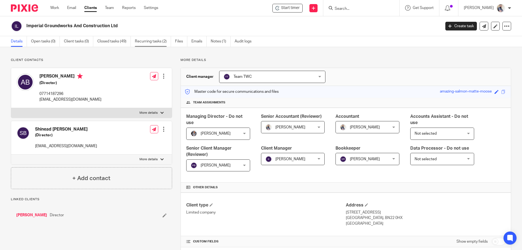
click at [145, 43] on link "Recurring tasks (2)" at bounding box center [153, 41] width 36 height 11
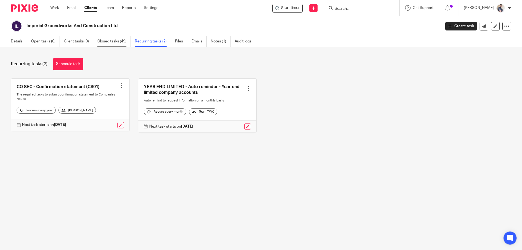
click at [121, 42] on link "Closed tasks (49)" at bounding box center [113, 41] width 33 height 11
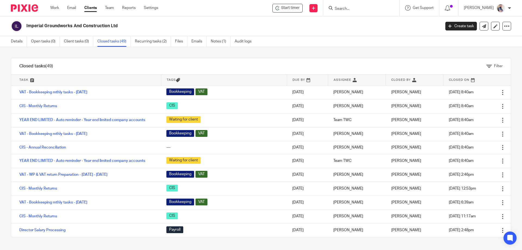
click at [359, 9] on input "Search" at bounding box center [358, 9] width 49 height 5
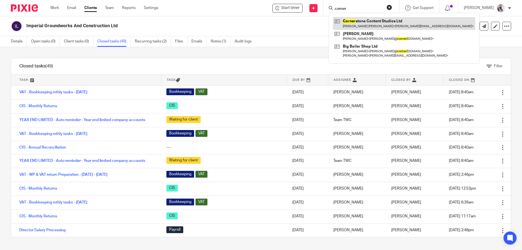
type input "corner"
click at [383, 28] on link at bounding box center [404, 23] width 142 height 13
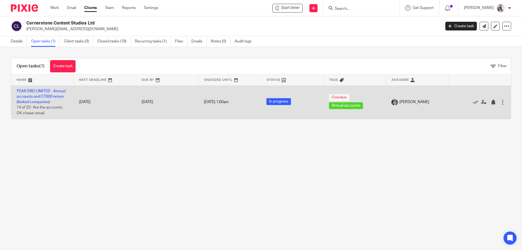
click at [41, 94] on td "YEAR END LIMITED - Annual accounts and CT600 return (limited companies) 14 of 2…" at bounding box center [42, 101] width 63 height 33
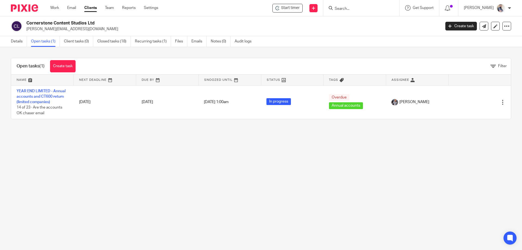
click at [355, 5] on form at bounding box center [363, 8] width 58 height 7
click at [356, 9] on input "Search" at bounding box center [358, 9] width 49 height 5
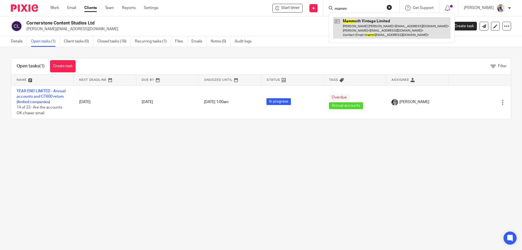
type input "mamm"
click at [381, 27] on link at bounding box center [391, 27] width 117 height 21
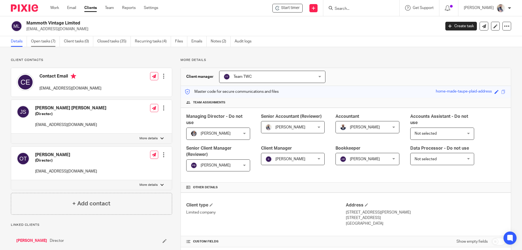
click at [48, 42] on link "Open tasks (7)" at bounding box center [45, 41] width 29 height 11
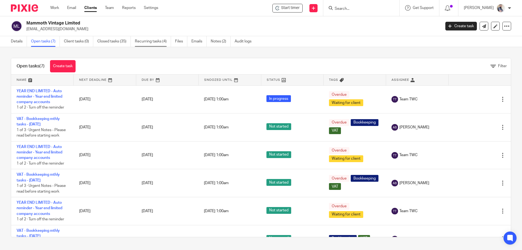
click at [158, 42] on link "Recurring tasks (4)" at bounding box center [153, 41] width 36 height 11
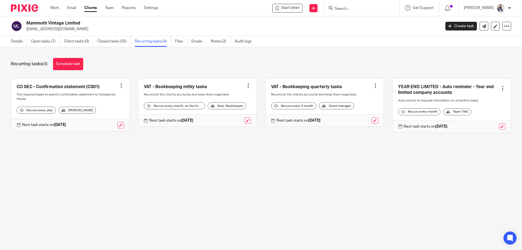
click at [370, 11] on input "Search" at bounding box center [358, 9] width 49 height 5
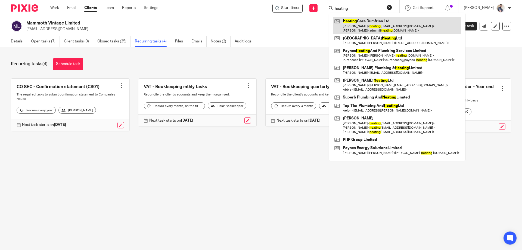
type input "heating"
click at [380, 23] on link at bounding box center [397, 25] width 128 height 17
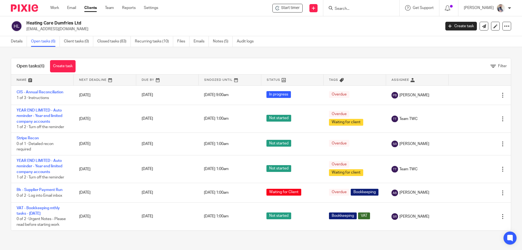
click at [355, 5] on form at bounding box center [363, 8] width 58 height 7
click at [355, 8] on input "Search" at bounding box center [358, 9] width 49 height 5
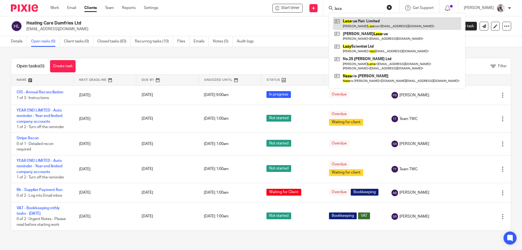
type input "laza"
click at [366, 23] on link at bounding box center [397, 23] width 128 height 13
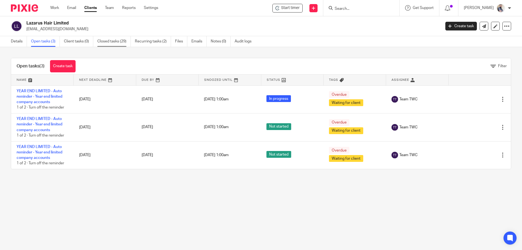
click at [123, 43] on link "Closed tasks (29)" at bounding box center [113, 41] width 33 height 11
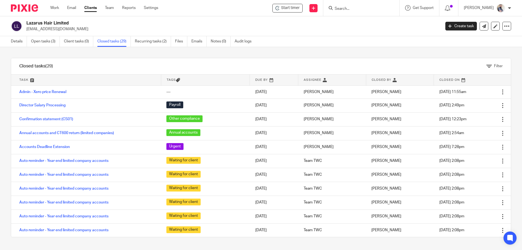
click at [367, 9] on input "Search" at bounding box center [358, 9] width 49 height 5
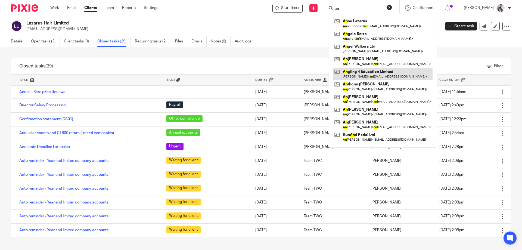
type input "an"
click at [382, 72] on link at bounding box center [383, 74] width 100 height 13
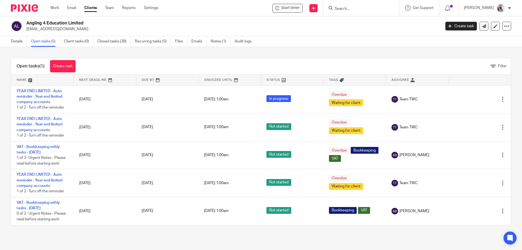
click at [364, 9] on input "Search" at bounding box center [358, 9] width 49 height 5
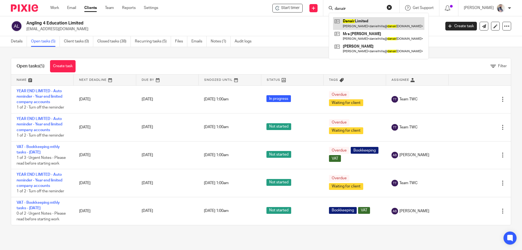
type input "danair"
click at [370, 21] on link at bounding box center [378, 23] width 91 height 13
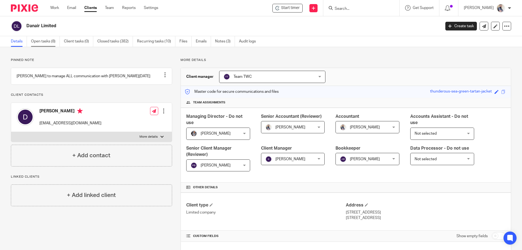
click at [56, 42] on link "Open tasks (8)" at bounding box center [45, 41] width 29 height 11
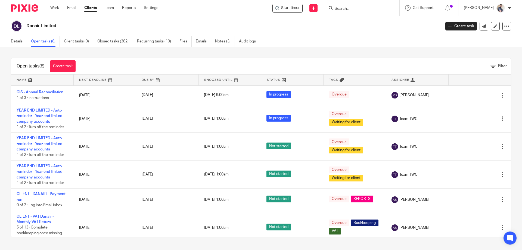
click at [352, 5] on form at bounding box center [363, 8] width 58 height 7
click at [353, 10] on input "Search" at bounding box center [358, 9] width 49 height 5
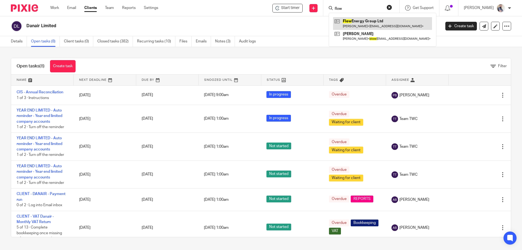
type input "flow"
click at [384, 23] on link at bounding box center [382, 23] width 99 height 13
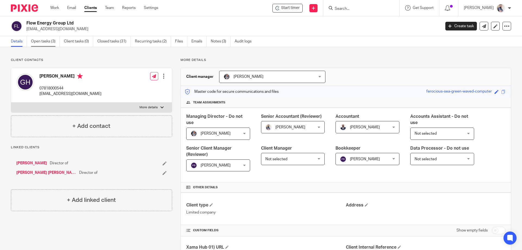
click at [51, 43] on link "Open tasks (3)" at bounding box center [45, 41] width 29 height 11
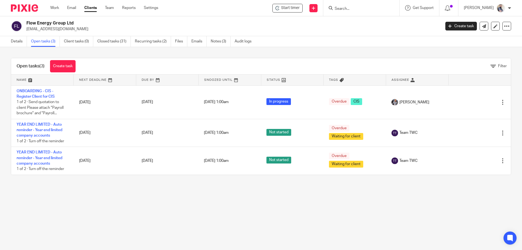
click at [373, 8] on input "Search" at bounding box center [358, 9] width 49 height 5
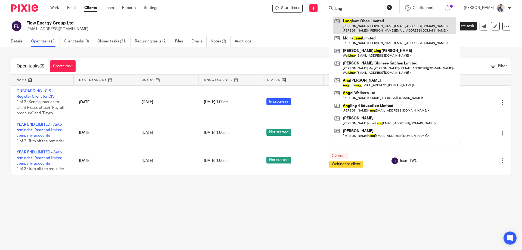
type input "lang"
click at [383, 24] on link at bounding box center [394, 25] width 123 height 17
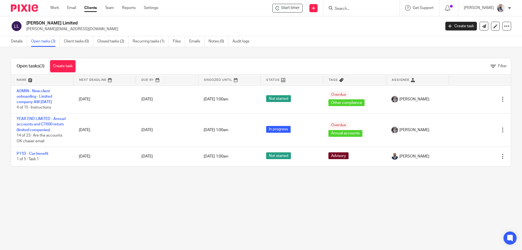
click at [362, 8] on input "Search" at bounding box center [358, 9] width 49 height 5
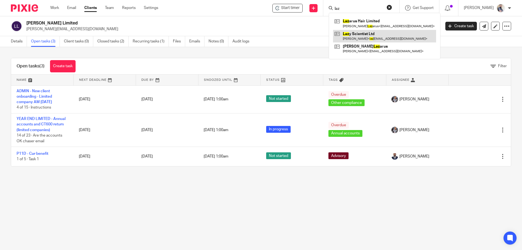
type input "laz"
click at [373, 33] on link at bounding box center [384, 36] width 103 height 13
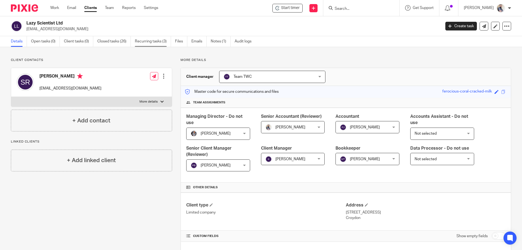
click at [159, 42] on link "Recurring tasks (3)" at bounding box center [153, 41] width 36 height 11
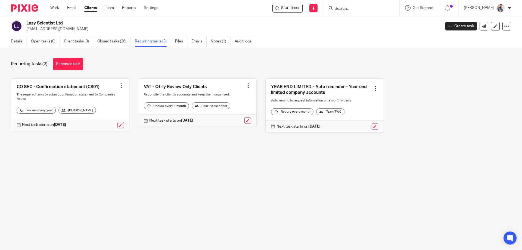
click at [358, 10] on input "Search" at bounding box center [358, 9] width 49 height 5
paste input "Tecelec Limited"
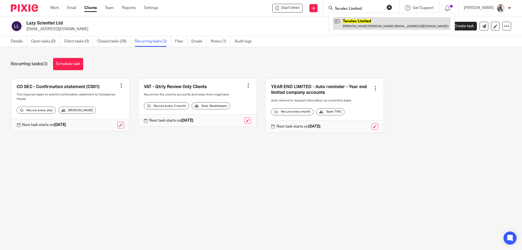
type input "Tecelec Limited"
click at [366, 20] on link at bounding box center [391, 23] width 117 height 13
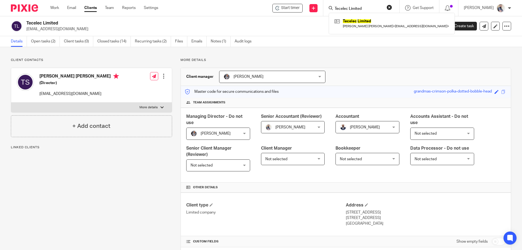
type input "Tecelec Limited"
click at [392, 8] on button "reset" at bounding box center [389, 7] width 5 height 5
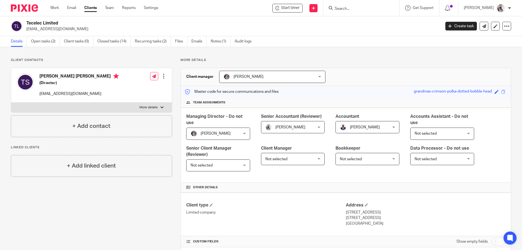
click at [383, 10] on input "Search" at bounding box center [358, 9] width 49 height 5
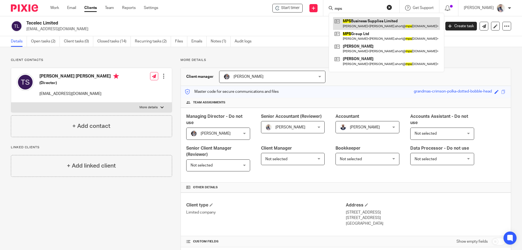
type input "mps"
click at [396, 28] on link at bounding box center [386, 23] width 107 height 13
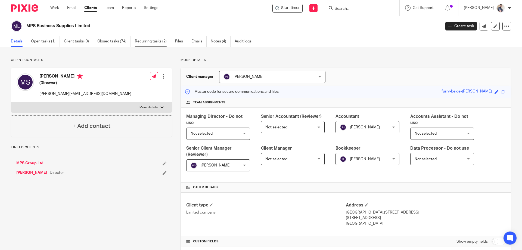
click at [160, 41] on link "Recurring tasks (2)" at bounding box center [153, 41] width 36 height 11
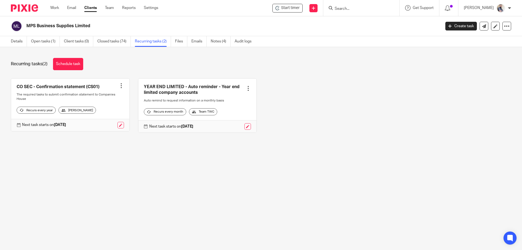
click at [359, 10] on input "Search" at bounding box center [358, 9] width 49 height 5
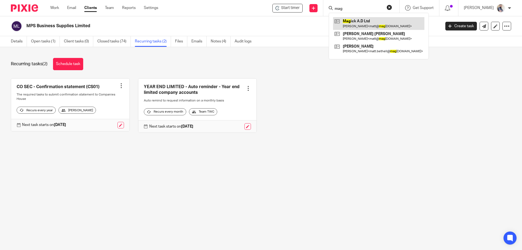
type input "mag"
click at [391, 23] on link at bounding box center [378, 23] width 91 height 13
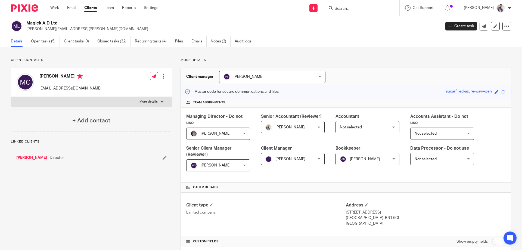
click at [43, 40] on link "Open tasks (5)" at bounding box center [45, 41] width 29 height 11
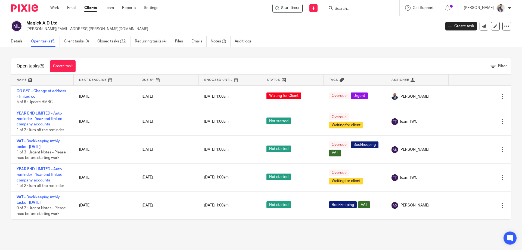
click at [352, 10] on input "Search" at bounding box center [358, 9] width 49 height 5
type input "wh co"
click at [390, 26] on link at bounding box center [383, 23] width 100 height 13
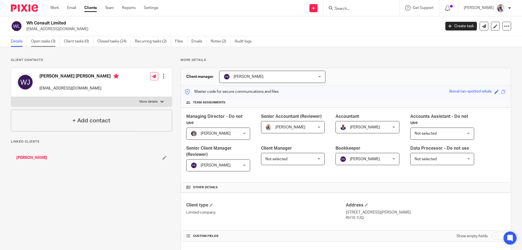
click at [45, 42] on link "Open tasks (3)" at bounding box center [45, 41] width 29 height 11
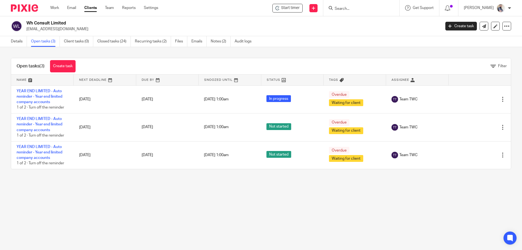
click at [362, 9] on input "Search" at bounding box center [358, 9] width 49 height 5
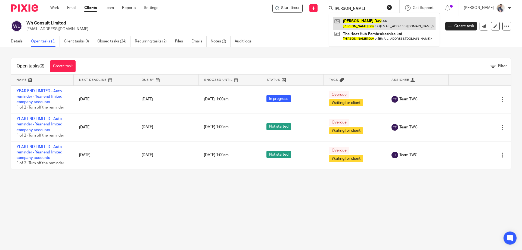
type input "[PERSON_NAME]"
click at [367, 24] on link at bounding box center [384, 23] width 102 height 13
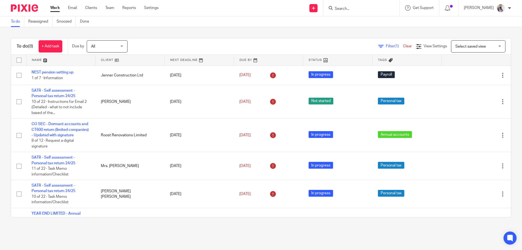
click at [352, 8] on input "Search" at bounding box center [358, 9] width 49 height 5
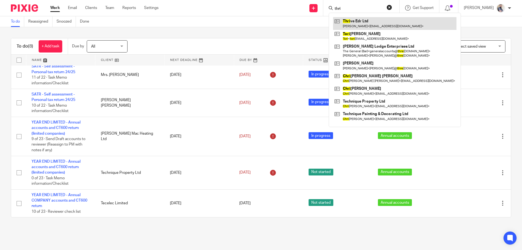
type input "thri"
click at [396, 22] on link at bounding box center [394, 23] width 123 height 13
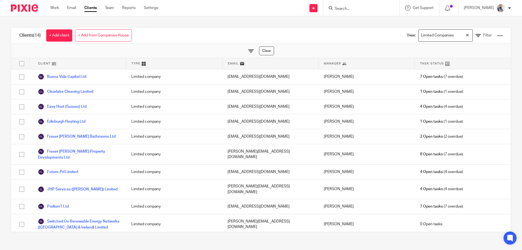
scroll to position [58, 0]
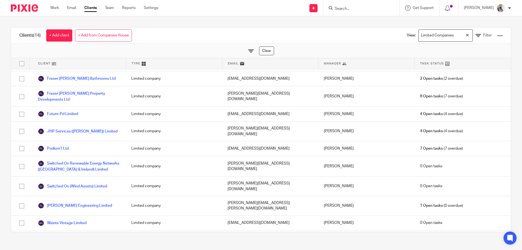
click at [368, 7] on input "Search" at bounding box center [358, 9] width 49 height 5
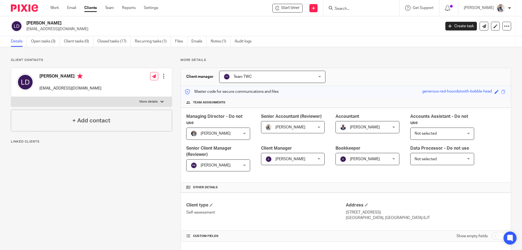
click at [42, 43] on link "Open tasks (3)" at bounding box center [45, 41] width 29 height 11
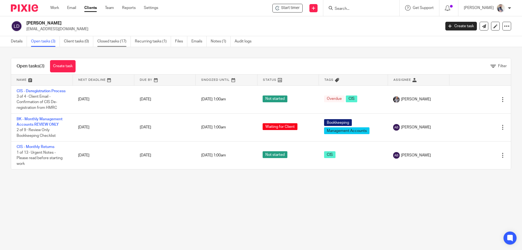
click at [110, 43] on link "Closed tasks (17)" at bounding box center [113, 41] width 33 height 11
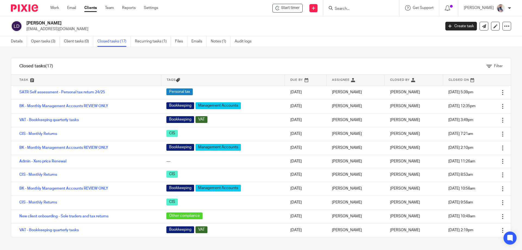
click at [76, 91] on link "SATR Self assessment - Personal tax return 24/25" at bounding box center [62, 92] width 86 height 4
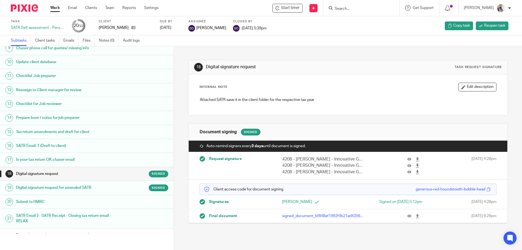
scroll to position [142, 0]
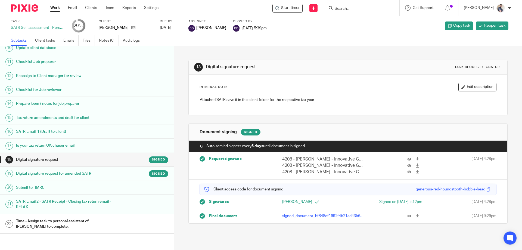
click at [54, 172] on h1 "Digital signature request for amended SATR" at bounding box center [67, 173] width 102 height 8
click at [51, 201] on h1 "SATR Email 2 - SATR Receipt - Closing tax return email - RELAX" at bounding box center [67, 204] width 102 height 14
